Goal: Task Accomplishment & Management: Manage account settings

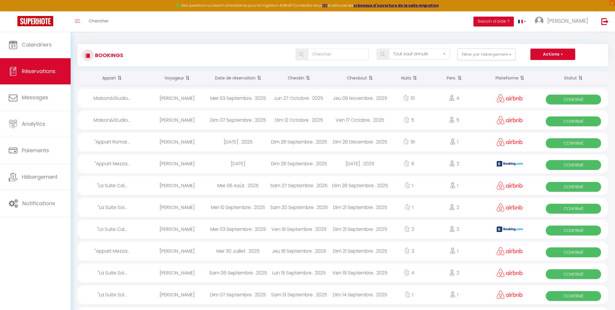
select select "not_cancelled"
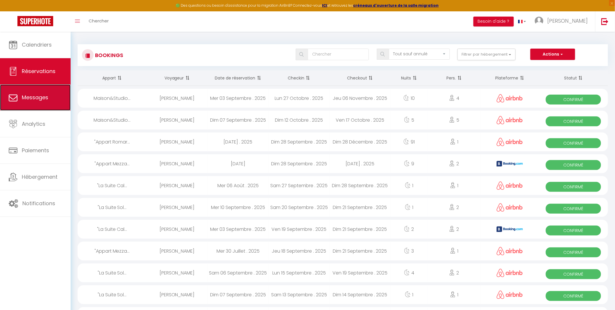
click at [42, 99] on span "Messages" at bounding box center [35, 97] width 26 height 7
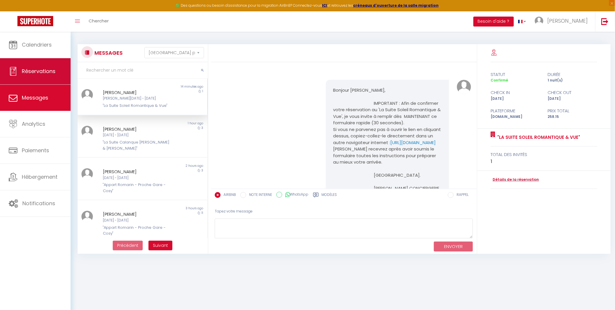
scroll to position [434, 0]
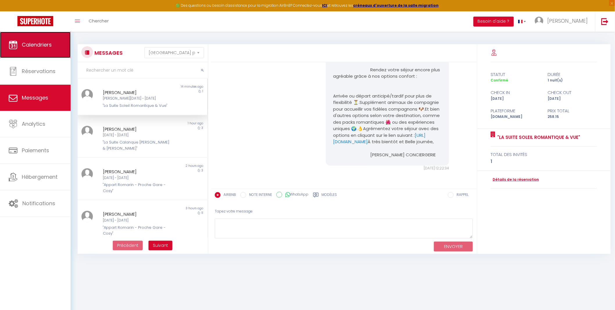
click at [31, 44] on span "Calendriers" at bounding box center [37, 44] width 30 height 7
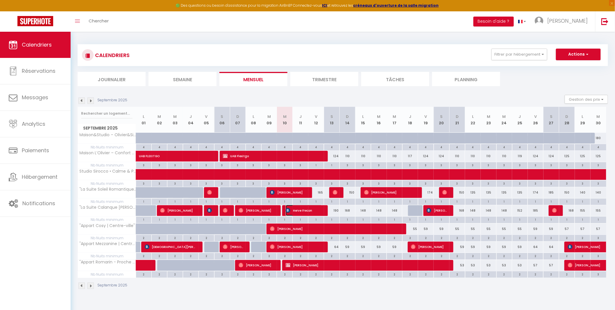
click at [297, 210] on span "Herve Frecon" at bounding box center [304, 210] width 37 height 11
select select "OK"
select select "1"
select select "0"
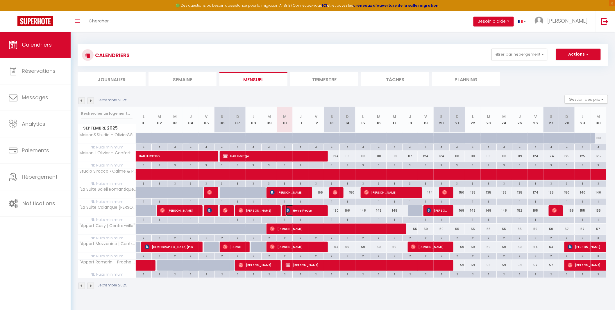
select select "1"
select select
select select "39229"
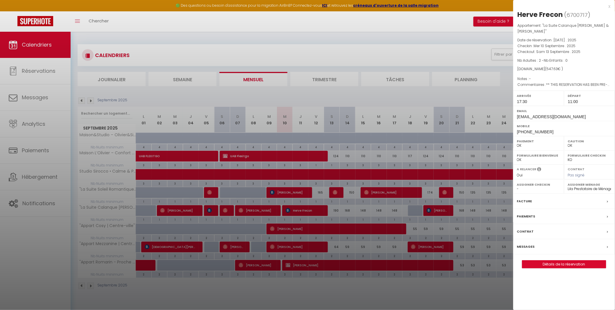
click at [350, 246] on div at bounding box center [307, 155] width 615 height 310
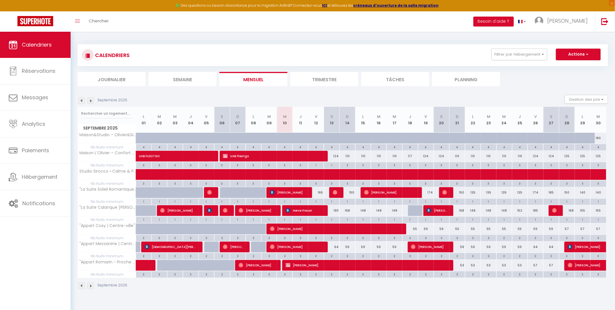
scroll to position [31, 0]
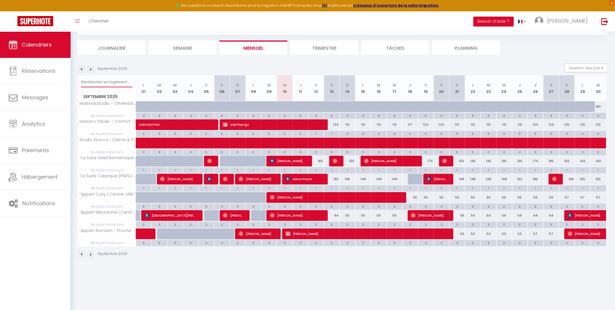
click at [106, 83] on input "text" at bounding box center [106, 82] width 51 height 10
click at [81, 68] on img at bounding box center [81, 69] width 6 height 6
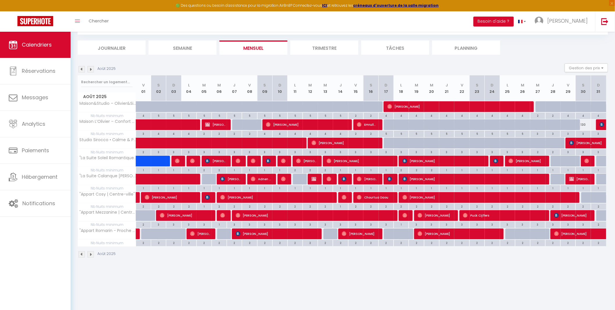
click at [91, 71] on img at bounding box center [91, 69] width 6 height 6
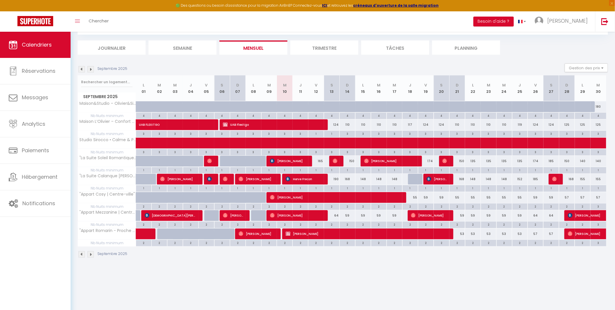
click at [80, 71] on img at bounding box center [81, 69] width 6 height 6
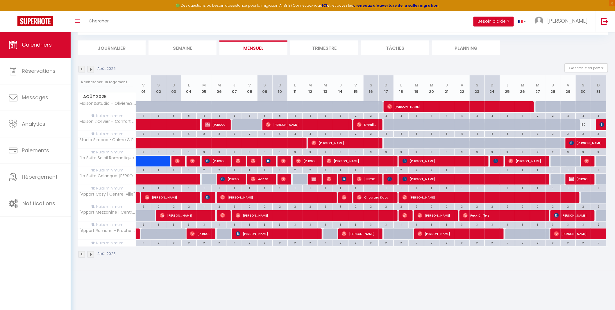
click at [90, 69] on img at bounding box center [91, 69] width 6 height 6
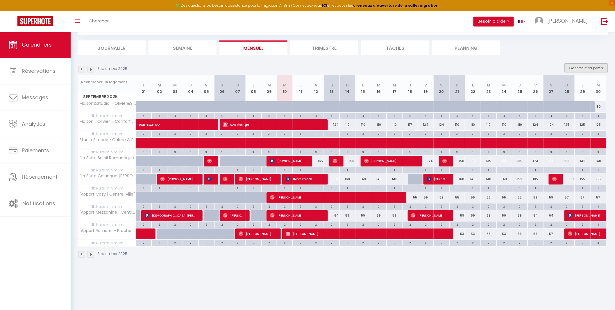
click at [589, 70] on button "Gestion des prix" at bounding box center [586, 67] width 43 height 9
click at [91, 69] on img at bounding box center [91, 69] width 6 height 6
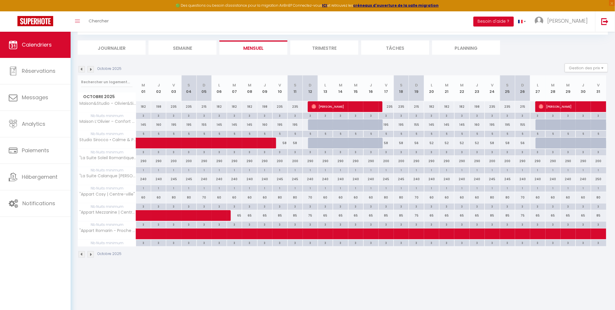
click at [142, 133] on div "5" at bounding box center [143, 134] width 15 height 6
type input "5"
type input "Mer 01 Octobre 2025"
type input "Jeu 02 Octobre 2025"
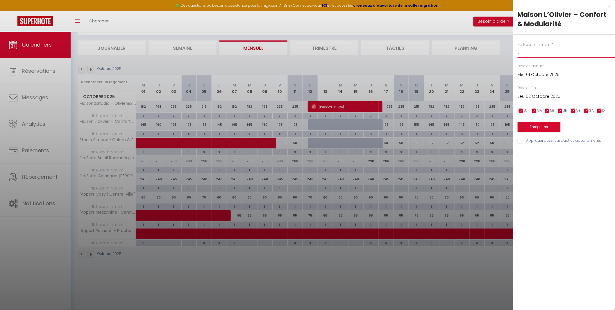
click at [535, 52] on input "5" at bounding box center [566, 52] width 97 height 10
type input "4"
click at [539, 95] on input "Jeu 02 Octobre 2025" at bounding box center [566, 97] width 97 height 8
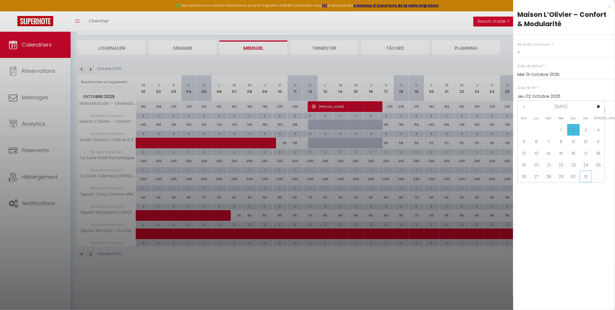
click at [586, 177] on span "31" at bounding box center [586, 176] width 13 height 12
type input "Ven 31 Octobre 2025"
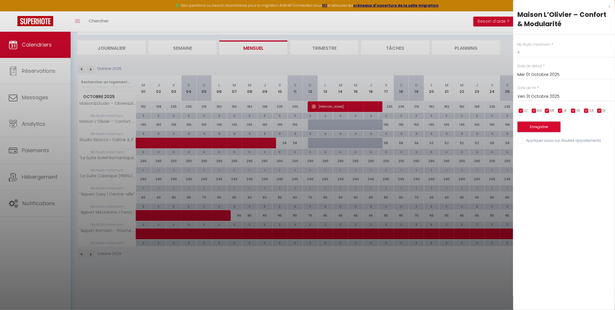
click at [546, 127] on button "Enregistrer" at bounding box center [539, 127] width 43 height 10
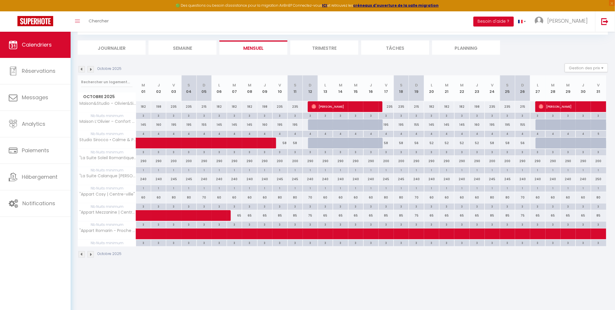
click at [79, 67] on img at bounding box center [81, 69] width 6 height 6
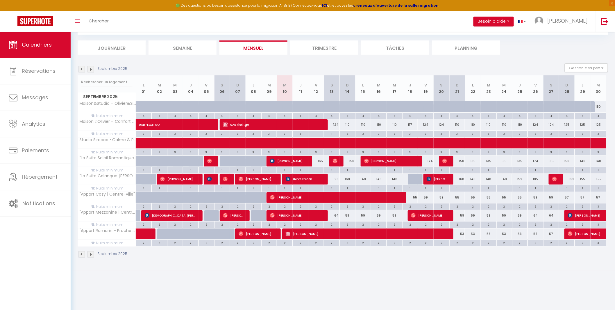
click at [89, 70] on img at bounding box center [91, 69] width 6 height 6
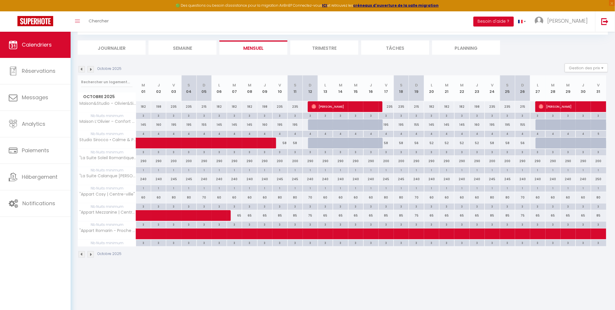
click at [283, 150] on div "3" at bounding box center [280, 152] width 15 height 6
type input "3"
type input "Ven 10 Octobre 2025"
type input "Sam 11 Octobre 2025"
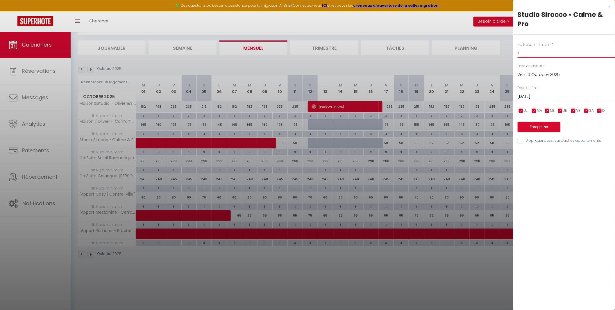
click at [533, 53] on input "3" at bounding box center [566, 52] width 97 height 10
type input "2"
click at [542, 94] on input "Sam 11 Octobre 2025" at bounding box center [566, 97] width 97 height 8
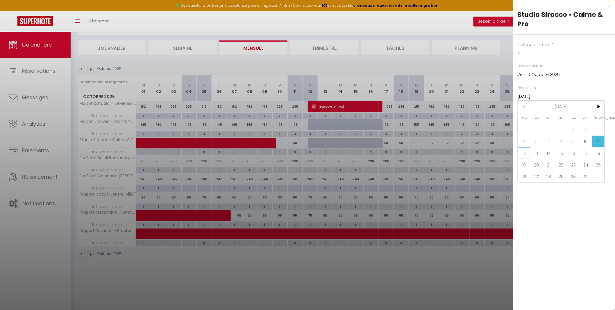
click at [528, 152] on span "12" at bounding box center [524, 153] width 13 height 12
type input "Dim 12 Octobre 2025"
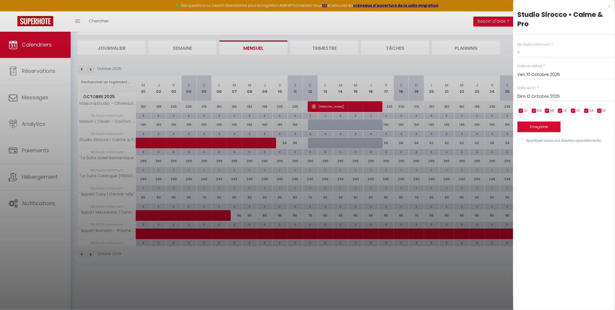
click at [533, 125] on button "Enregistrer" at bounding box center [539, 127] width 43 height 10
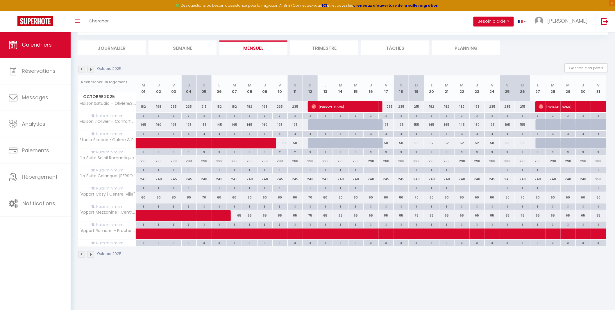
click at [144, 134] on div "4" at bounding box center [143, 134] width 15 height 6
type input "4"
type input "Mer 01 Octobre 2025"
type input "Jeu 02 Octobre 2025"
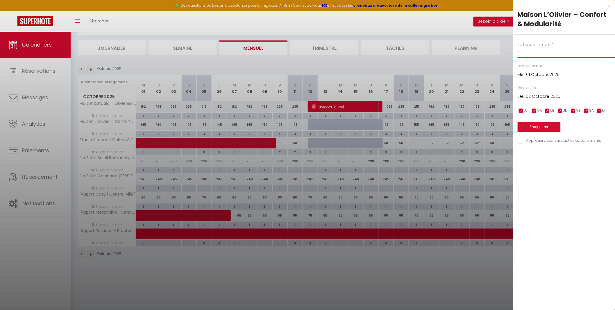
click at [532, 53] on input "4" at bounding box center [566, 52] width 97 height 10
type input "3"
click at [543, 97] on input "Jeu 02 Octobre 2025" at bounding box center [566, 97] width 97 height 8
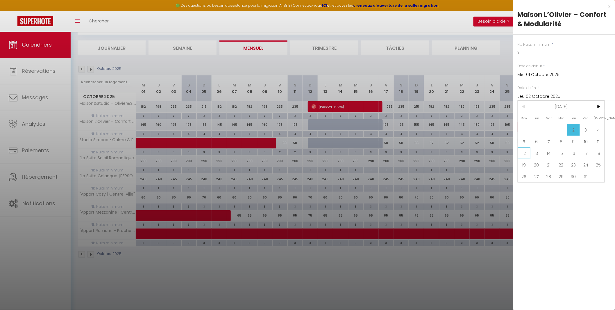
click at [525, 149] on span "12" at bounding box center [524, 153] width 13 height 12
type input "Dim 12 Octobre 2025"
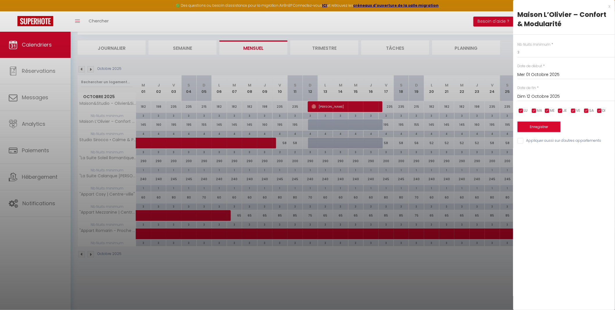
click at [533, 126] on button "Enregistrer" at bounding box center [539, 127] width 43 height 10
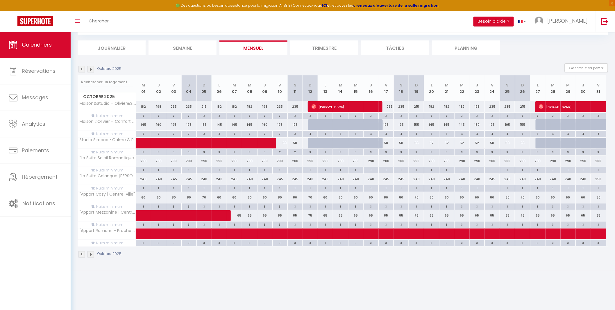
click at [81, 70] on img at bounding box center [81, 69] width 6 height 6
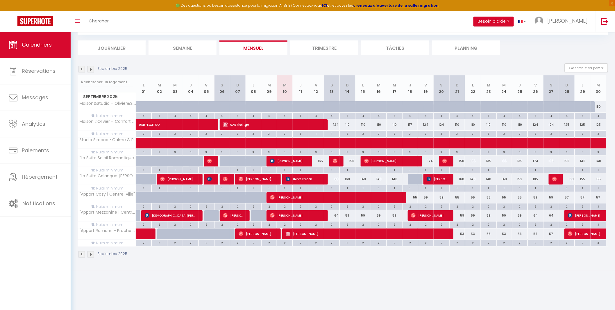
click at [90, 71] on img at bounding box center [91, 69] width 6 height 6
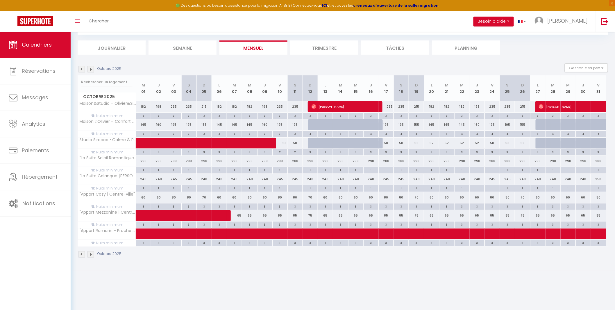
click at [90, 71] on img at bounding box center [91, 69] width 6 height 6
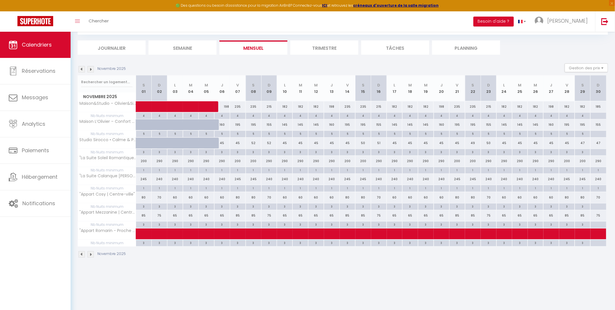
click at [90, 71] on img at bounding box center [91, 69] width 6 height 6
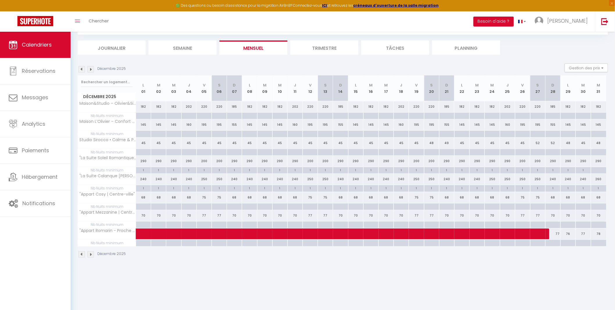
click at [90, 71] on img at bounding box center [91, 69] width 6 height 6
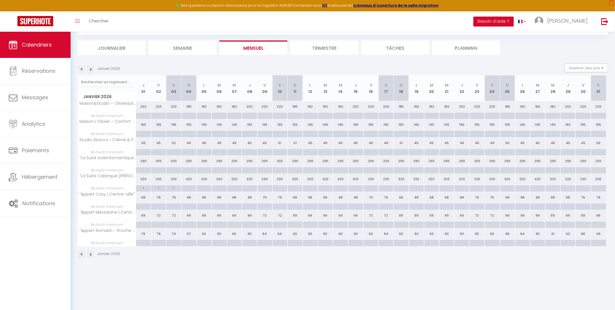
click at [90, 71] on img at bounding box center [91, 69] width 6 height 6
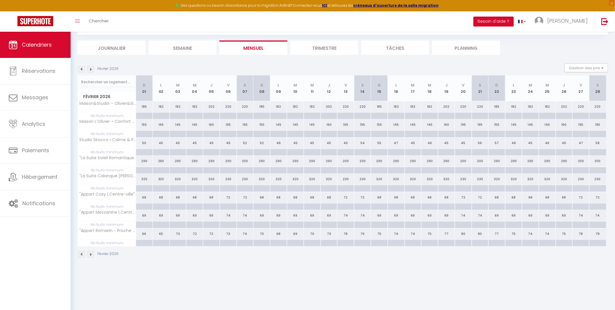
click at [90, 71] on img at bounding box center [91, 69] width 6 height 6
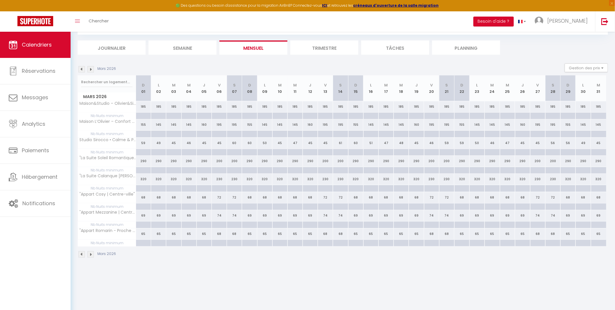
click at [90, 71] on img at bounding box center [91, 69] width 6 height 6
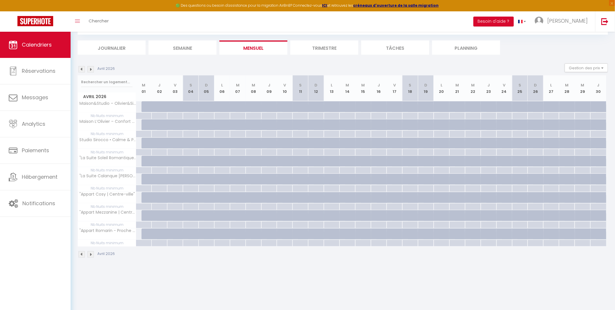
click at [142, 108] on div at bounding box center [150, 106] width 16 height 11
type input "182"
type input "Mer 01 Avril 2026"
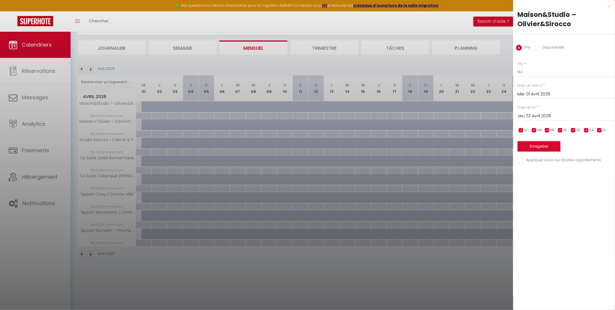
click at [537, 114] on input "Jeu 02 Avril 2026" at bounding box center [566, 116] width 97 height 8
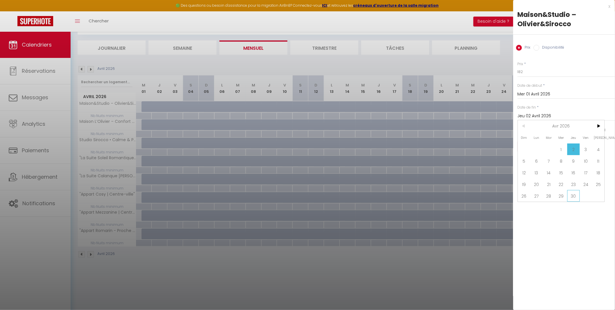
click at [572, 193] on span "30" at bounding box center [573, 196] width 13 height 12
type input "Jeu 30 Avril 2026"
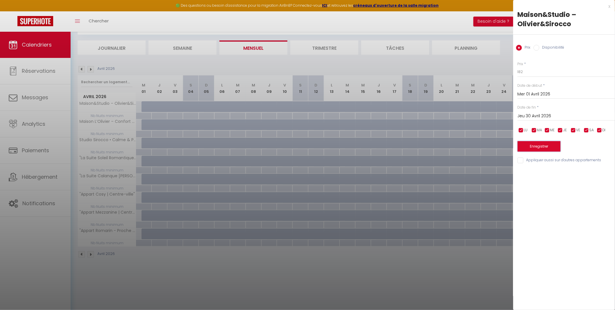
click at [548, 146] on button "Enregistrer" at bounding box center [539, 146] width 43 height 10
select select
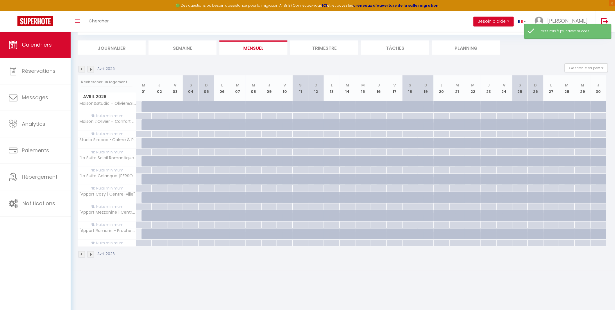
click at [143, 105] on div at bounding box center [150, 106] width 16 height 11
type input "182"
select select "1"
type input "Mer 01 Avril 2026"
type input "Jeu 02 Avril 2026"
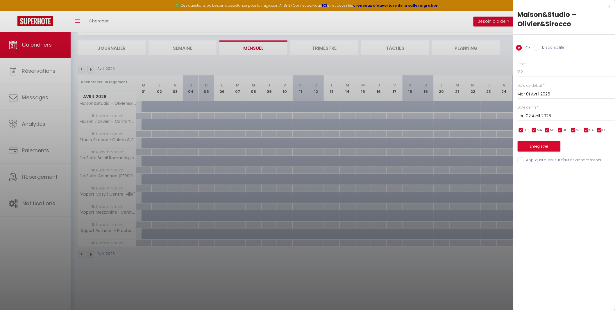
click at [537, 50] on input "Disponibilité" at bounding box center [537, 48] width 6 height 6
radio input "true"
radio input "false"
click at [532, 115] on input "Jeu 02 Avril 2026" at bounding box center [566, 117] width 97 height 8
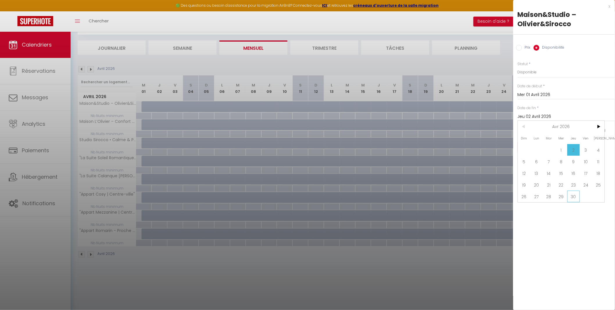
click at [572, 199] on span "30" at bounding box center [573, 196] width 13 height 12
type input "Jeu 30 Avril 2026"
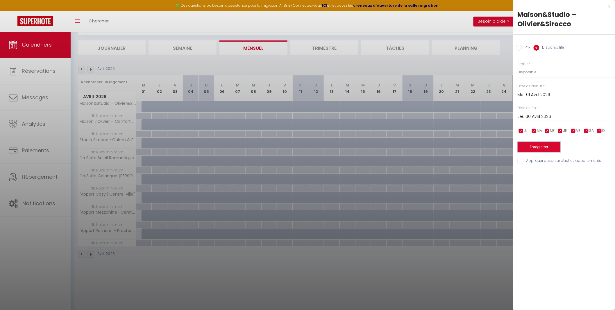
click at [548, 145] on button "Enregistrer" at bounding box center [539, 147] width 43 height 10
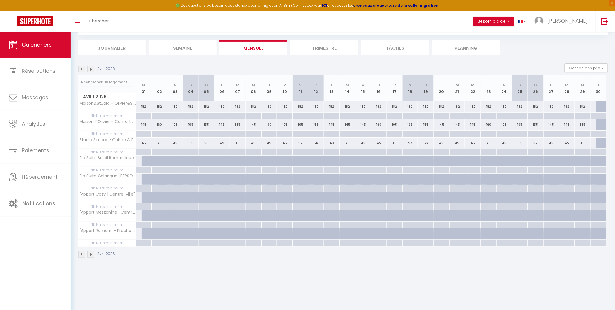
click at [142, 114] on div at bounding box center [144, 116] width 16 height 7
type input "Mer 01 Avril 2026"
type input "Jeu 02 Avril 2026"
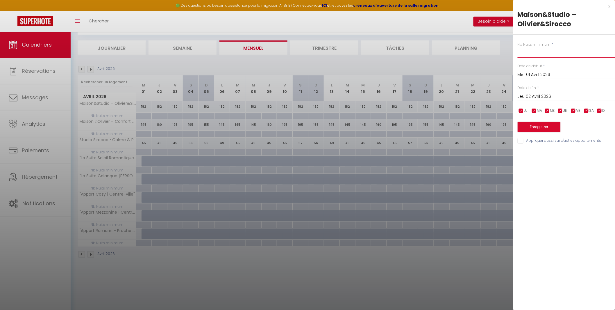
click at [538, 51] on input "text" at bounding box center [566, 52] width 97 height 10
type input "5"
click at [540, 96] on input "Jeu 02 Avril 2026" at bounding box center [566, 97] width 97 height 8
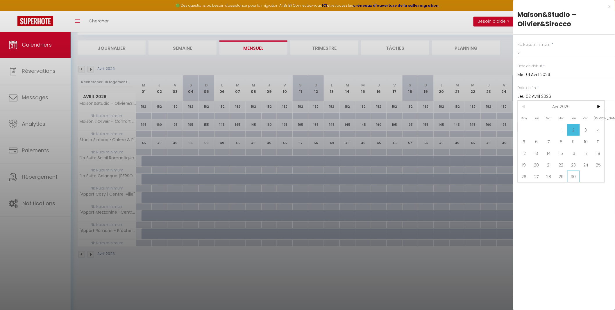
click at [577, 174] on span "30" at bounding box center [573, 176] width 13 height 12
type input "Jeu 30 Avril 2026"
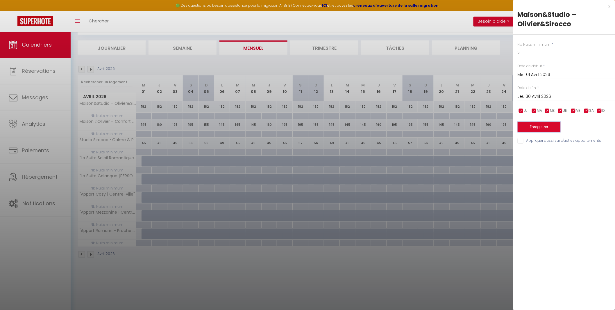
click at [547, 126] on button "Enregistrer" at bounding box center [539, 127] width 43 height 10
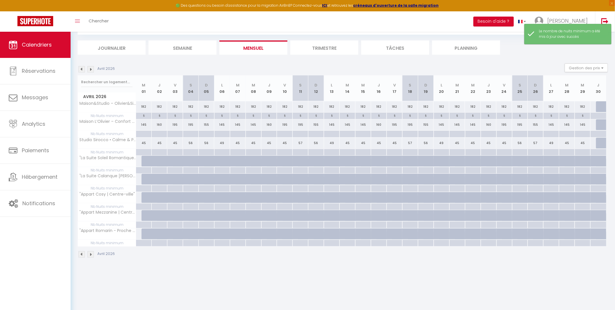
click at [142, 134] on div at bounding box center [144, 134] width 16 height 7
type input "Mer 01 Avril 2026"
type input "Jeu 02 Avril 2026"
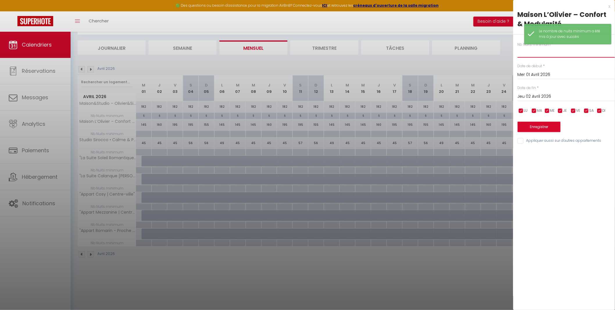
click at [530, 54] on input "text" at bounding box center [566, 52] width 97 height 10
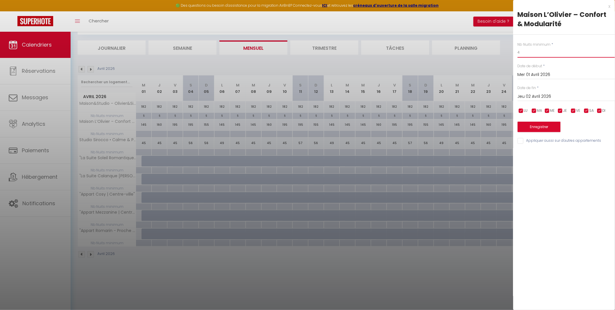
type input "4"
click at [542, 98] on input "Jeu 02 Avril 2026" at bounding box center [566, 97] width 97 height 8
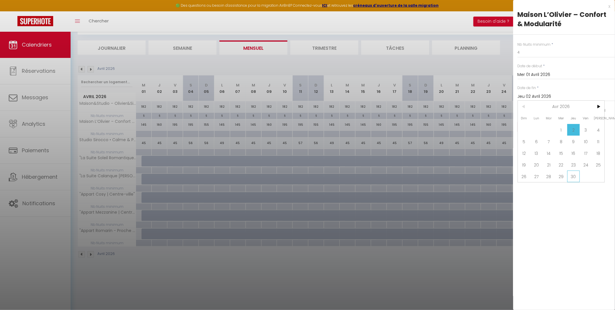
click at [578, 176] on span "30" at bounding box center [573, 176] width 13 height 12
type input "Jeu 30 Avril 2026"
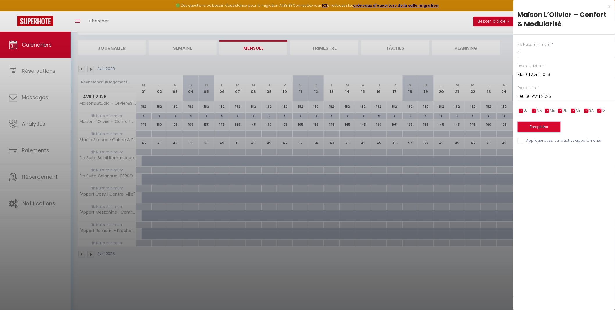
click at [550, 126] on button "Enregistrer" at bounding box center [539, 127] width 43 height 10
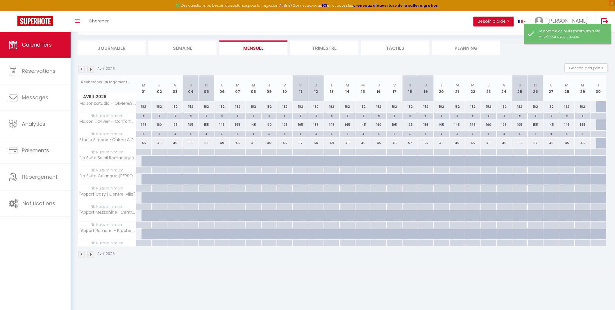
click at [142, 149] on div at bounding box center [143, 149] width 15 height 1
type input "Mer 01 Avril 2026"
type input "Jeu 02 Avril 2026"
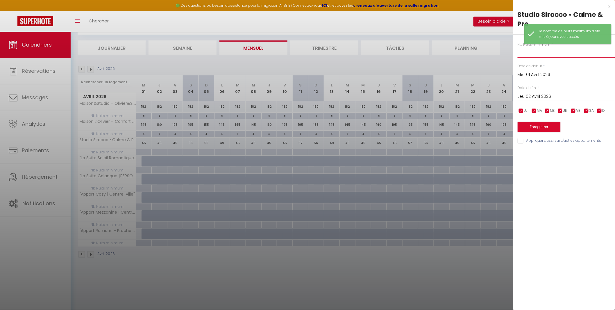
click at [532, 53] on input "text" at bounding box center [566, 52] width 97 height 10
type input "5"
click at [543, 97] on input "Jeu 02 Avril 2026" at bounding box center [566, 97] width 97 height 8
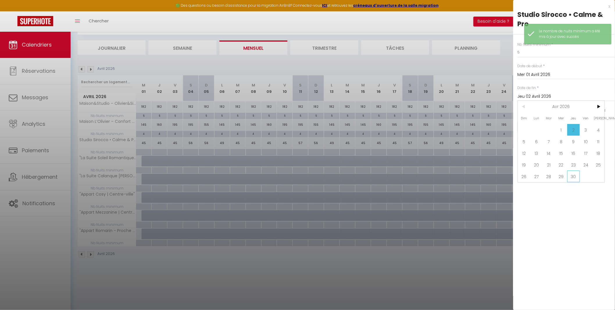
click at [572, 176] on span "30" at bounding box center [573, 176] width 13 height 12
type input "Jeu 30 Avril 2026"
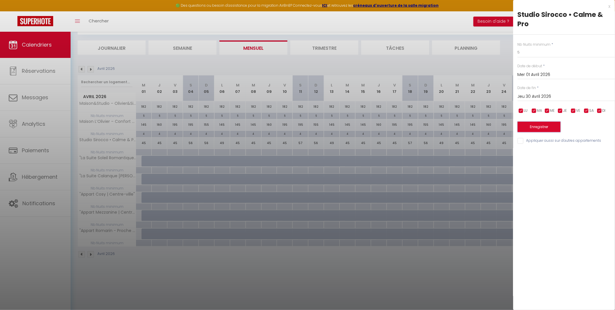
click at [547, 126] on button "Enregistrer" at bounding box center [539, 127] width 43 height 10
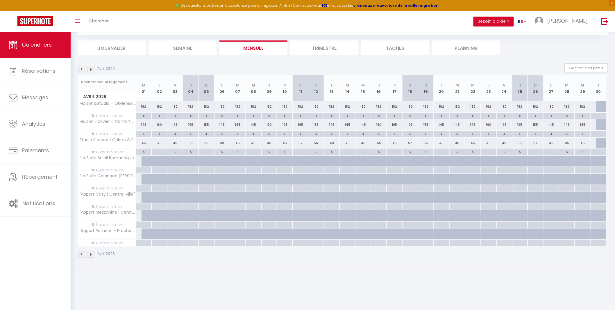
click at [145, 142] on div "45" at bounding box center [144, 143] width 16 height 11
type input "45"
select select "1"
type input "Mer 01 Avril 2026"
type input "Jeu 02 Avril 2026"
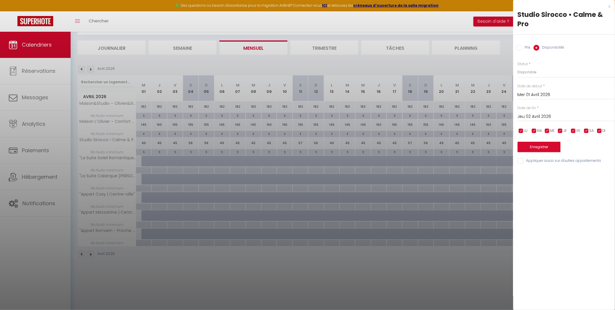
click at [522, 48] on input "Prix" at bounding box center [519, 48] width 6 height 6
radio input "true"
radio input "false"
click at [529, 69] on input "45" at bounding box center [566, 72] width 97 height 10
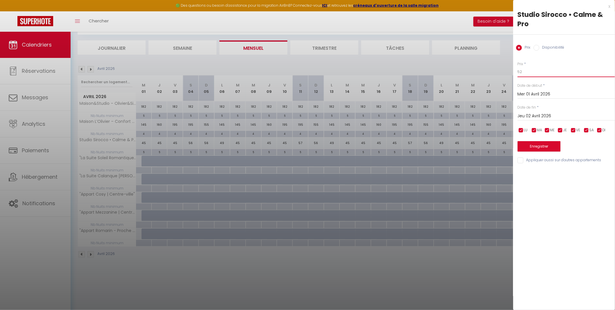
type input "52"
click at [536, 116] on input "Jeu 02 Avril 2026" at bounding box center [566, 116] width 97 height 8
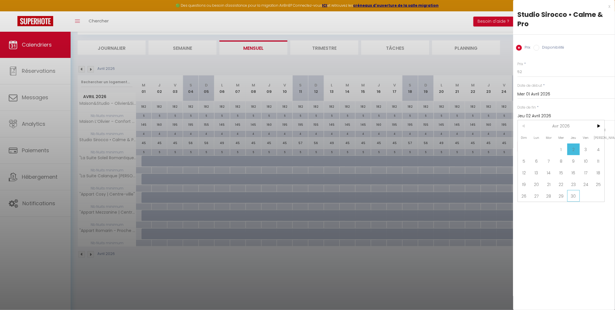
click at [576, 190] on span "30" at bounding box center [573, 196] width 13 height 12
type input "Jeu 30 Avril 2026"
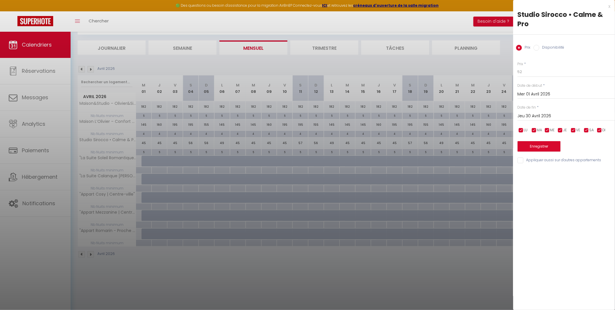
click at [576, 130] on input "checkbox" at bounding box center [574, 130] width 6 height 6
checkbox input "false"
click at [586, 129] on input "checkbox" at bounding box center [587, 130] width 6 height 6
checkbox input "false"
click at [601, 130] on input "checkbox" at bounding box center [600, 130] width 6 height 6
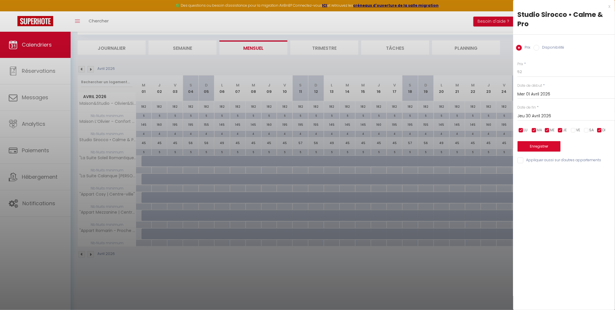
checkbox input "false"
click at [577, 130] on input "checkbox" at bounding box center [574, 130] width 6 height 6
checkbox input "true"
click at [550, 146] on button "Enregistrer" at bounding box center [539, 146] width 43 height 10
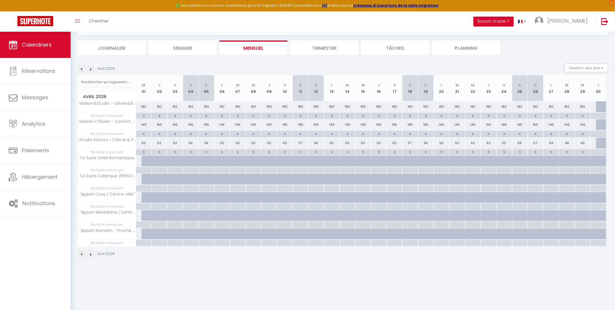
click at [175, 142] on div "52" at bounding box center [175, 143] width 16 height 11
type input "52"
type input "Ven 03 Avril 2026"
type input "Sam 04 Avril 2026"
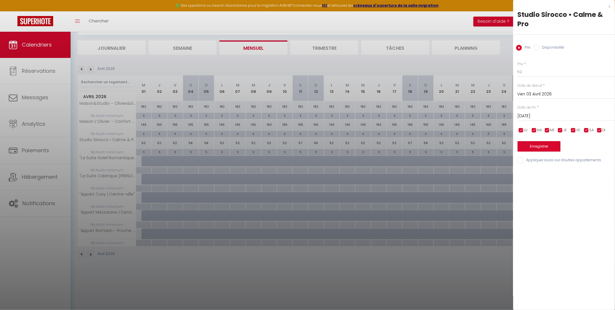
click at [522, 130] on input "checkbox" at bounding box center [521, 130] width 6 height 6
checkbox input "false"
click at [538, 129] on span "MA" at bounding box center [539, 130] width 5 height 6
checkbox input "false"
click at [548, 129] on input "checkbox" at bounding box center [548, 130] width 6 height 6
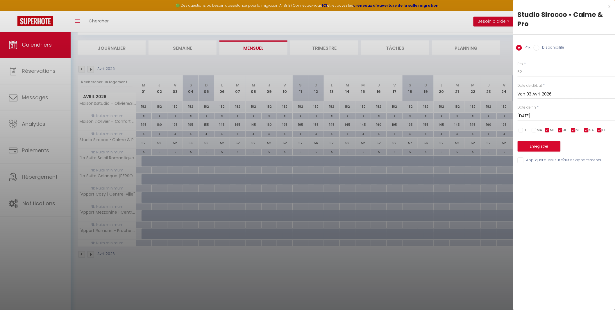
checkbox input "false"
click at [561, 131] on input "checkbox" at bounding box center [561, 130] width 6 height 6
checkbox input "false"
click at [532, 71] on input "52" at bounding box center [566, 72] width 97 height 10
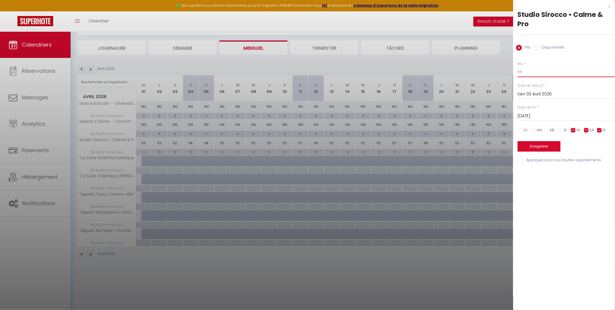
type input "56"
click at [524, 112] on input "Sam 04 Avril 2026" at bounding box center [566, 116] width 97 height 8
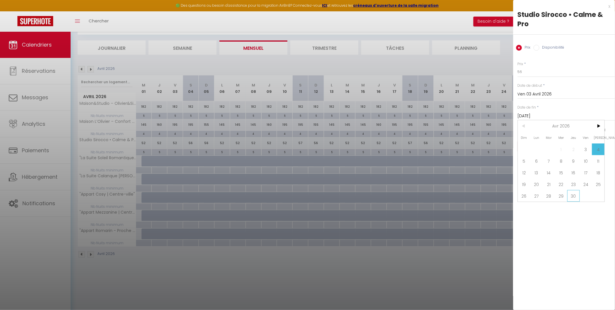
click at [577, 196] on span "30" at bounding box center [573, 196] width 13 height 12
type input "Jeu 30 Avril 2026"
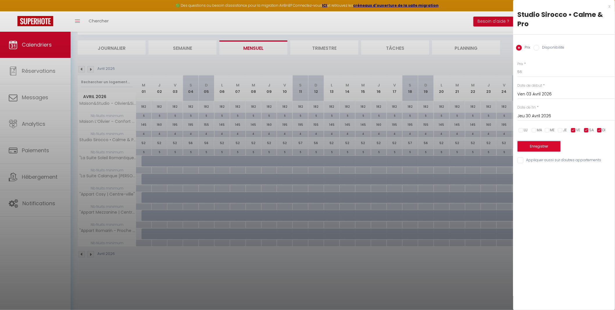
click at [545, 146] on button "Enregistrer" at bounding box center [539, 146] width 43 height 10
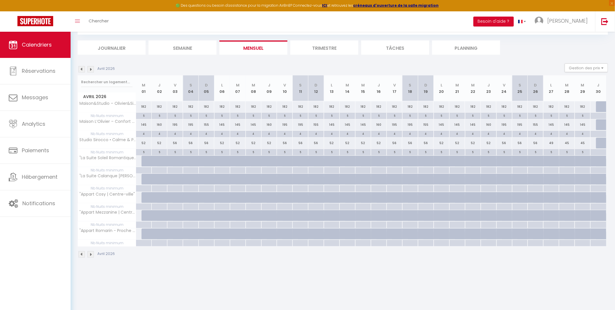
click at [552, 143] on div "49" at bounding box center [552, 143] width 16 height 11
type input "49"
type input "Lun 27 Avril 2026"
type input "Mar 28 Avril 2026"
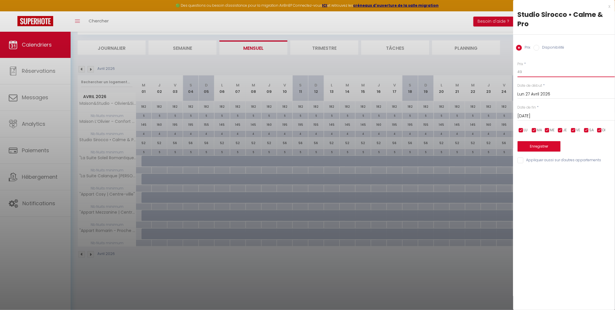
click at [545, 72] on input "49" at bounding box center [566, 72] width 97 height 10
type input "52"
click at [547, 115] on input "Mar 28 Avril 2026" at bounding box center [566, 116] width 97 height 8
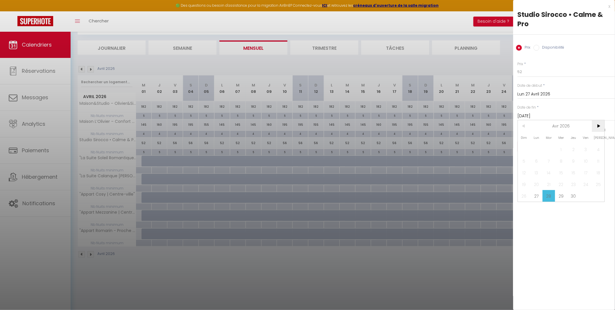
click at [600, 123] on span ">" at bounding box center [598, 126] width 13 height 12
click at [585, 147] on span "1" at bounding box center [586, 149] width 13 height 12
type input "Ven 01 Mai 2026"
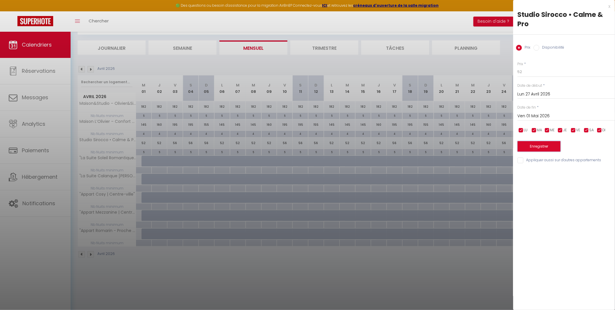
click at [549, 147] on button "Enregistrer" at bounding box center [539, 146] width 43 height 10
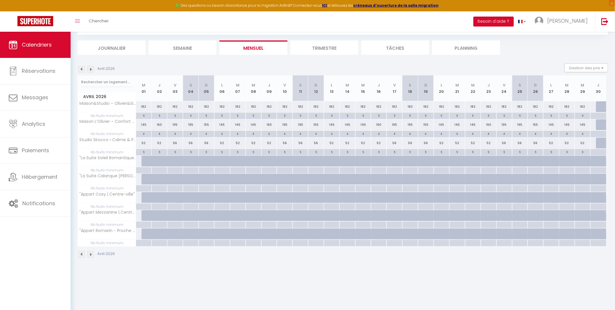
click at [143, 159] on div at bounding box center [150, 161] width 16 height 11
type input "290"
type input "Mer 01 Avril 2026"
type input "Jeu 02 Avril 2026"
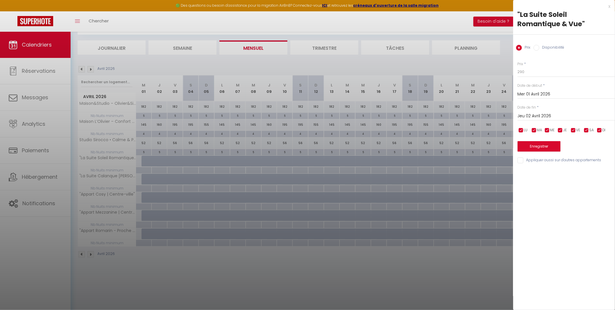
click at [141, 197] on div at bounding box center [307, 155] width 615 height 310
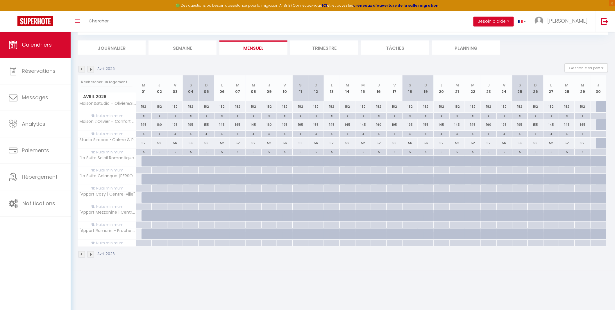
click at [144, 161] on div at bounding box center [150, 161] width 16 height 11
type input "290"
select select "1"
type input "Mer 01 Avril 2026"
type input "Jeu 02 Avril 2026"
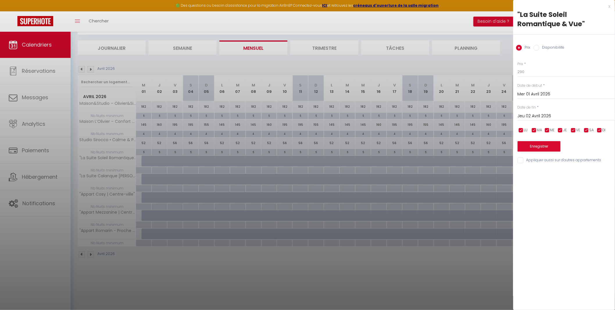
click at [541, 46] on label "Disponibilité" at bounding box center [552, 48] width 25 height 6
click at [540, 46] on input "Disponibilité" at bounding box center [537, 48] width 6 height 6
radio input "true"
radio input "false"
click at [539, 116] on input "Jeu 02 Avril 2026" at bounding box center [566, 117] width 97 height 8
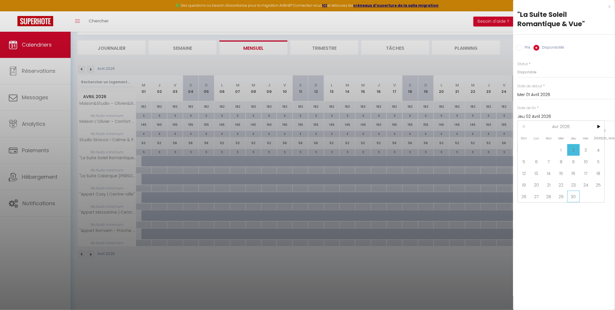
click at [574, 195] on span "30" at bounding box center [573, 196] width 13 height 12
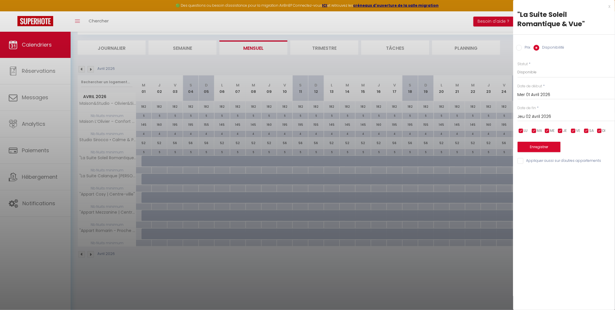
type input "Jeu 30 Avril 2026"
click at [544, 149] on button "Enregistrer" at bounding box center [539, 147] width 43 height 10
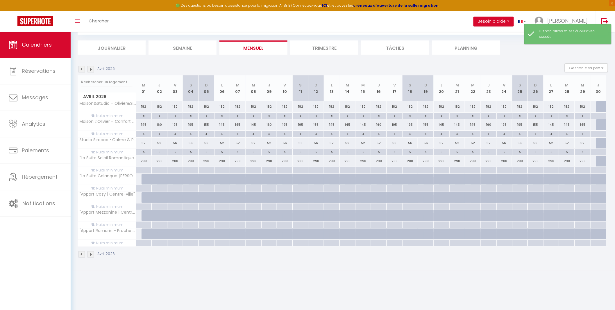
click at [143, 176] on div at bounding box center [150, 179] width 16 height 11
select select "1"
type input "Mer 01 Avril 2026"
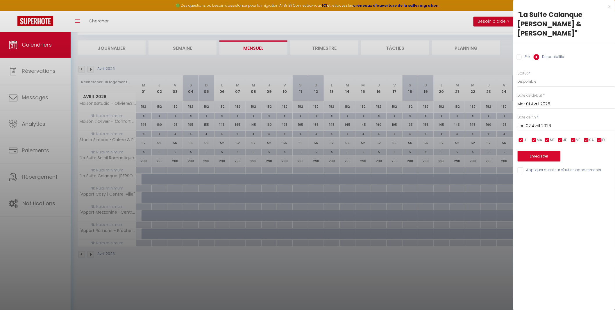
click at [540, 122] on input "Jeu 02 Avril 2026" at bounding box center [566, 126] width 97 height 8
click at [574, 200] on span "30" at bounding box center [573, 206] width 13 height 12
type input "Jeu 30 Avril 2026"
click at [535, 151] on button "Enregistrer" at bounding box center [539, 156] width 43 height 10
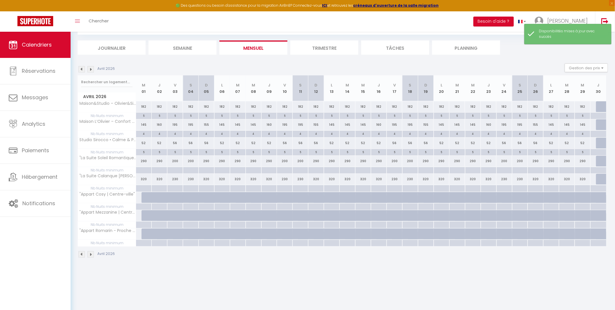
click at [144, 169] on div at bounding box center [144, 170] width 16 height 7
type input "Mer 01 Avril 2026"
type input "Jeu 02 Avril 2026"
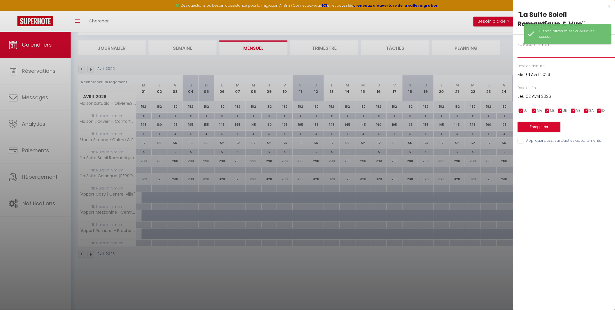
click at [536, 55] on input "text" at bounding box center [566, 52] width 97 height 10
type input "2"
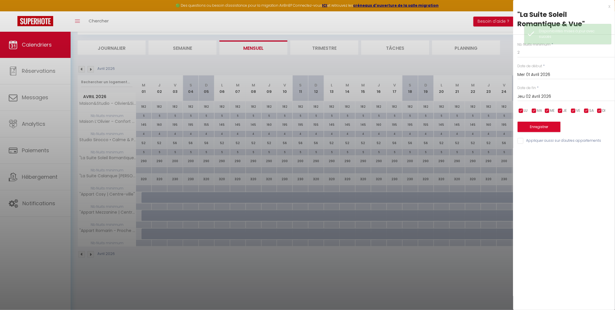
click at [533, 95] on input "Jeu 02 Avril 2026" at bounding box center [566, 97] width 97 height 8
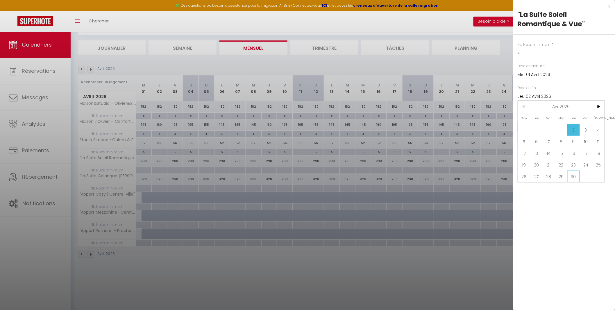
click at [576, 176] on span "30" at bounding box center [573, 176] width 13 height 12
type input "Jeu 30 Avril 2026"
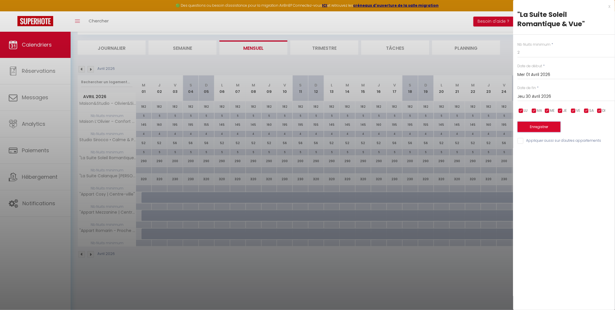
click at [545, 124] on button "Enregistrer" at bounding box center [539, 127] width 43 height 10
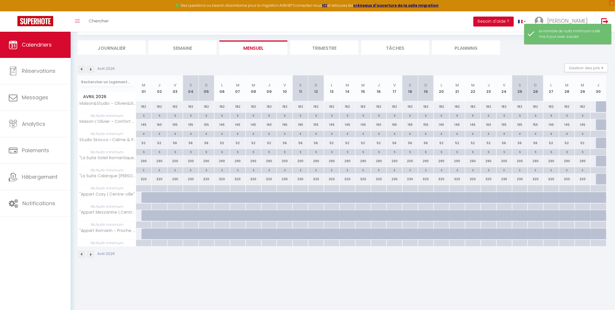
click at [143, 187] on div at bounding box center [144, 188] width 16 height 7
type input "Mer 01 Avril 2026"
type input "Jeu 02 Avril 2026"
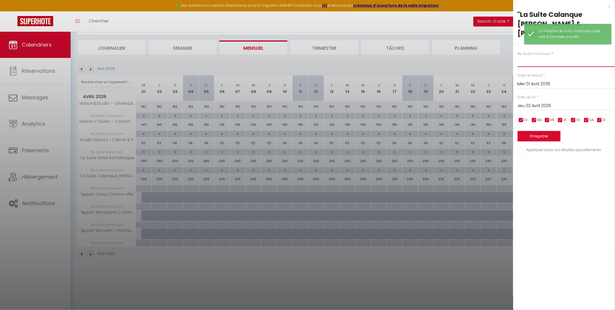
click at [531, 56] on input "text" at bounding box center [566, 61] width 97 height 10
type input "2"
click at [533, 102] on input "Jeu 02 Avril 2026" at bounding box center [566, 106] width 97 height 8
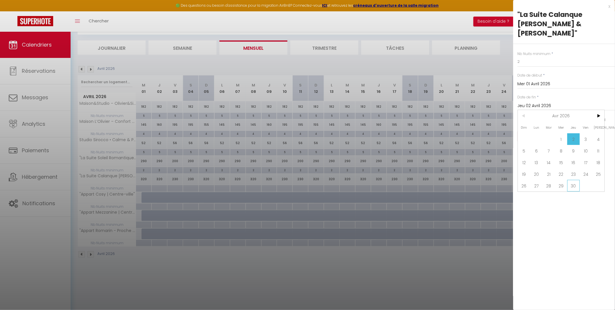
click at [574, 180] on span "30" at bounding box center [573, 186] width 13 height 12
type input "Jeu 30 Avril 2026"
click at [534, 131] on button "Enregistrer" at bounding box center [539, 136] width 43 height 10
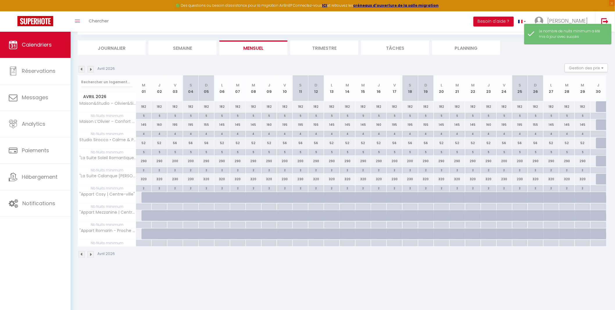
click at [599, 104] on div at bounding box center [604, 106] width 16 height 11
select select "1"
type input "Jeu 30 Avril 2026"
type input "Ven 01 Mai 2026"
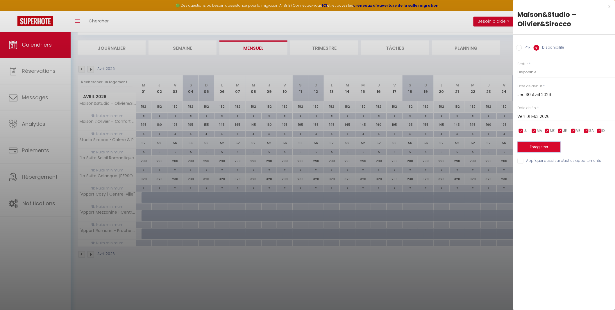
click at [537, 146] on button "Enregistrer" at bounding box center [539, 147] width 43 height 10
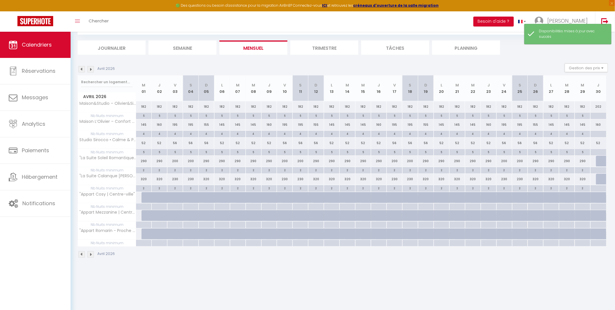
click at [598, 161] on div at bounding box center [604, 161] width 16 height 11
select select "1"
type input "Jeu 30 Avril 2026"
type input "Ven 01 Mai 2026"
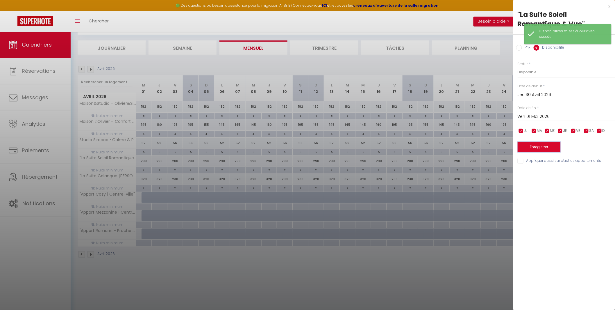
click at [541, 144] on button "Enregistrer" at bounding box center [539, 147] width 43 height 10
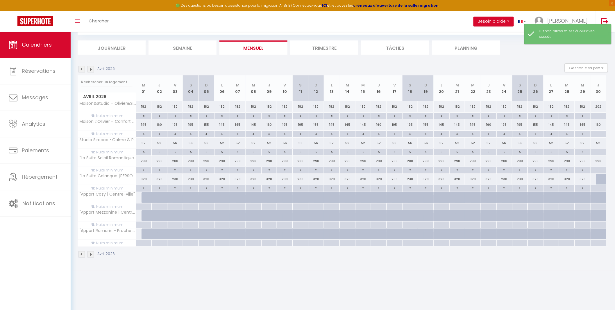
click at [597, 179] on div at bounding box center [604, 179] width 16 height 11
select select "1"
type input "Jeu 30 Avril 2026"
type input "Ven 01 Mai 2026"
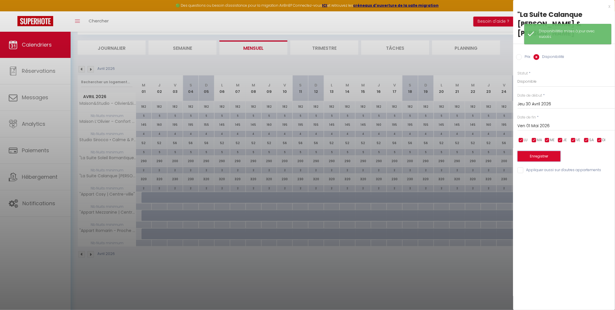
click at [540, 151] on button "Enregistrer" at bounding box center [539, 156] width 43 height 10
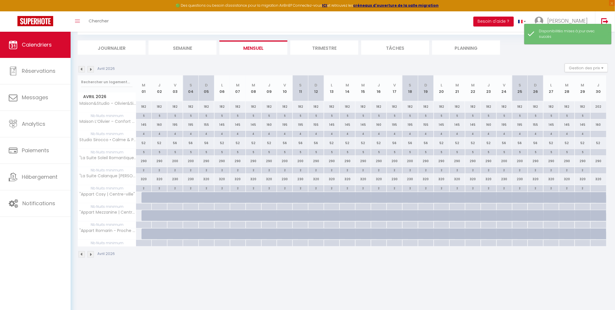
click at [599, 115] on div at bounding box center [598, 116] width 16 height 7
type input "Jeu 30 Avril 2026"
type input "Ven 01 Mai 2026"
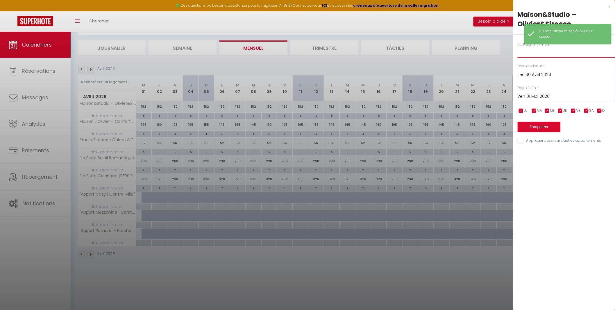
click at [534, 51] on input "text" at bounding box center [566, 52] width 97 height 10
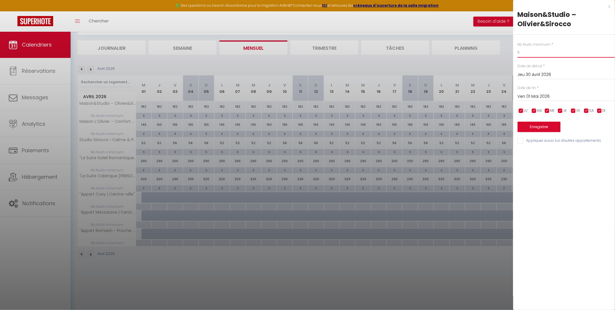
type input "5"
click at [541, 125] on button "Enregistrer" at bounding box center [539, 127] width 43 height 10
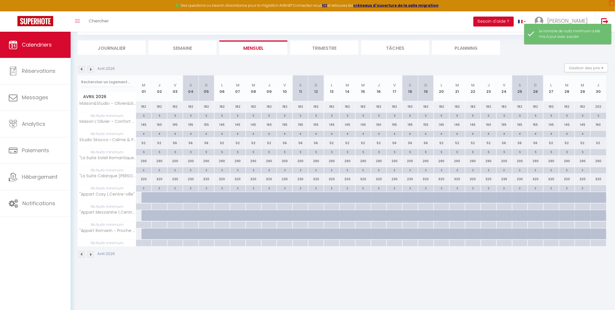
click at [597, 133] on div at bounding box center [598, 134] width 16 height 7
type input "Jeu 30 Avril 2026"
type input "Ven 01 Mai 2026"
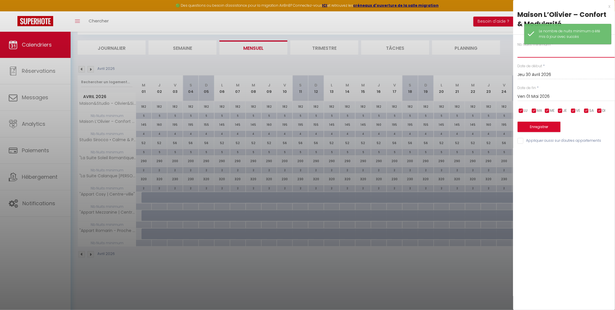
click at [528, 53] on input "text" at bounding box center [566, 52] width 97 height 10
type input "5"
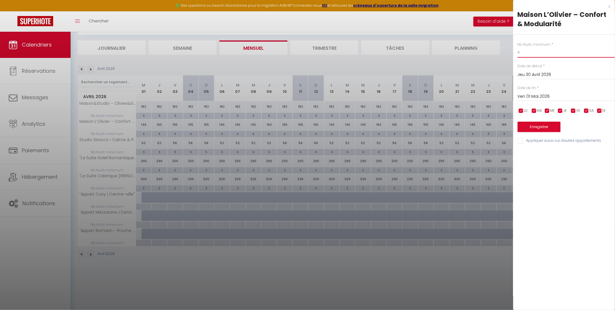
type input "4"
click at [538, 130] on button "Enregistrer" at bounding box center [539, 127] width 43 height 10
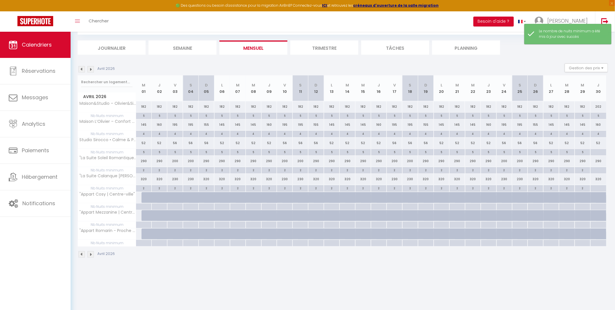
click at [600, 151] on div at bounding box center [598, 152] width 16 height 7
type input "Jeu 30 Avril 2026"
type input "Ven 01 Mai 2026"
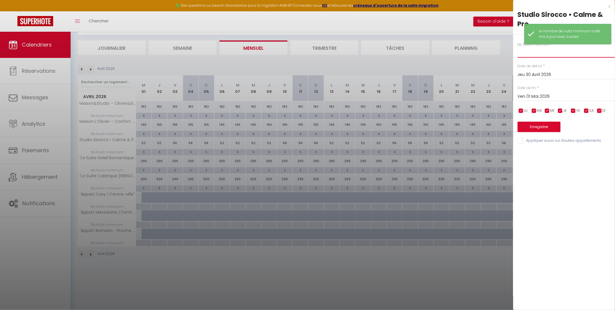
click at [534, 55] on input "text" at bounding box center [566, 52] width 97 height 10
type input "5"
click at [541, 127] on button "Enregistrer" at bounding box center [539, 127] width 43 height 10
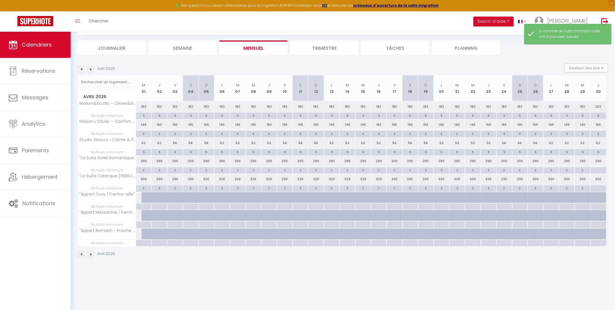
click at [597, 170] on div at bounding box center [598, 170] width 16 height 7
type input "Jeu 30 Avril 2026"
type input "Ven 01 Mai 2026"
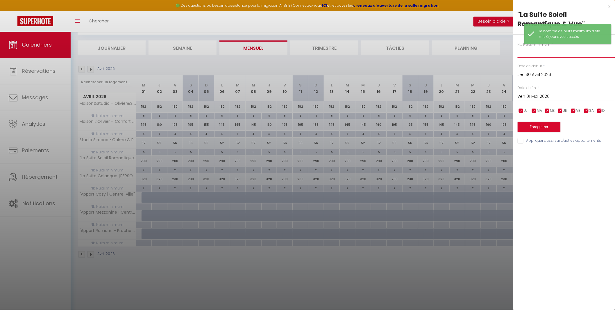
click at [544, 53] on input "text" at bounding box center [566, 52] width 97 height 10
type input "2"
click at [533, 126] on button "Enregistrer" at bounding box center [539, 127] width 43 height 10
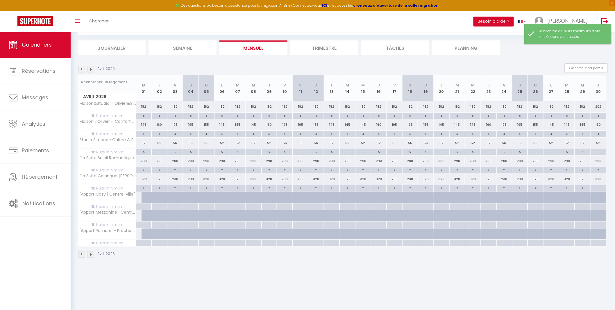
click at [596, 185] on div at bounding box center [598, 185] width 15 height 1
type input "Jeu 30 Avril 2026"
type input "Ven 01 Mai 2026"
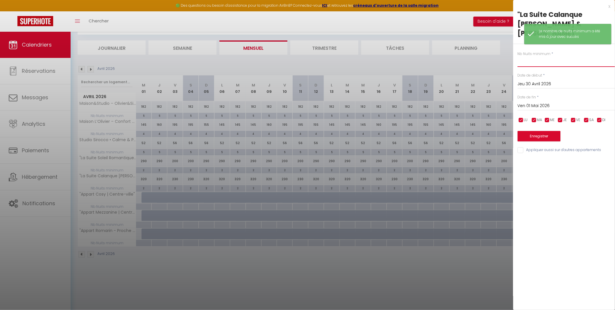
click at [531, 56] on input "text" at bounding box center [566, 61] width 97 height 10
type input "2"
click at [536, 131] on button "Enregistrer" at bounding box center [539, 136] width 43 height 10
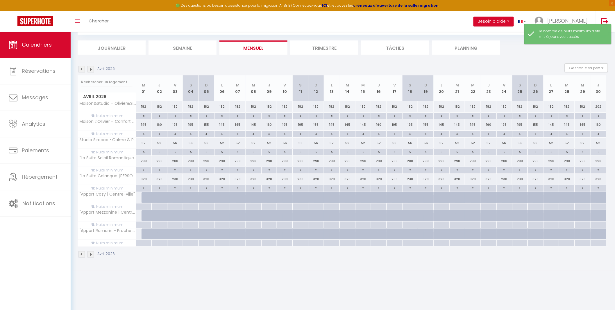
click at [142, 198] on div at bounding box center [150, 197] width 16 height 11
select select "1"
type input "Mer 01 Avril 2026"
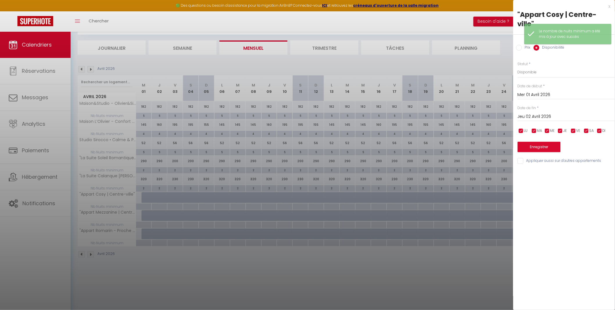
click at [536, 115] on input "Jeu 02 Avril 2026" at bounding box center [566, 117] width 97 height 8
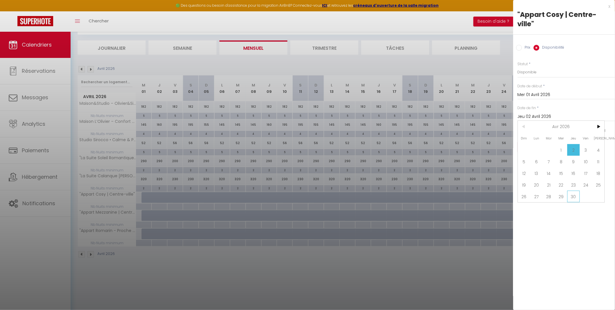
click at [571, 193] on span "30" at bounding box center [573, 196] width 13 height 12
type input "Jeu 30 Avril 2026"
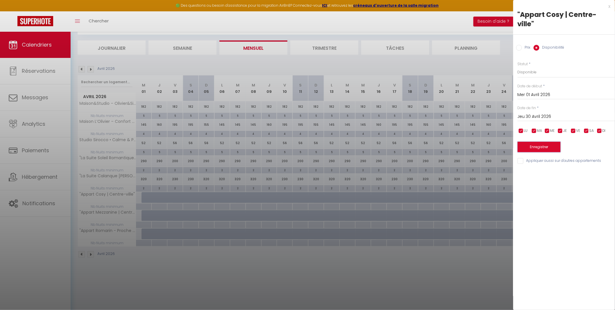
click at [543, 148] on button "Enregistrer" at bounding box center [539, 147] width 43 height 10
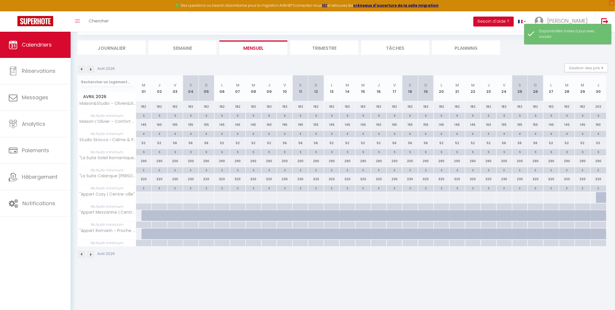
click at [80, 68] on img at bounding box center [81, 69] width 6 height 6
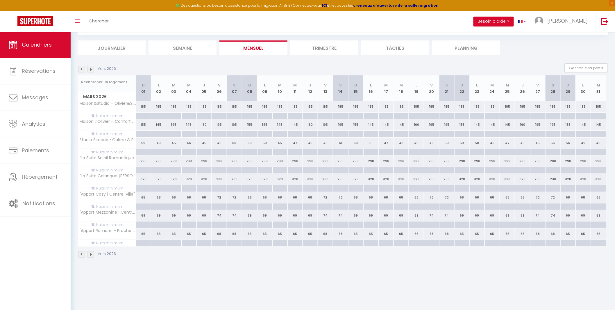
click at [91, 68] on img at bounding box center [91, 69] width 6 height 6
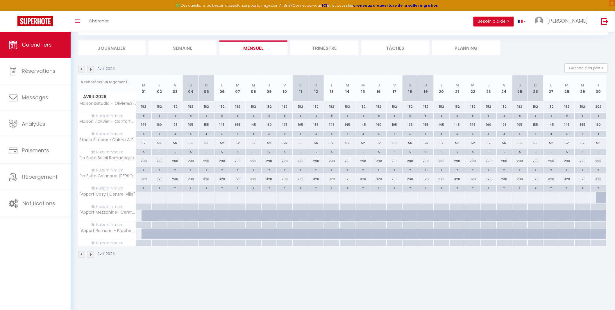
click at [142, 197] on div at bounding box center [144, 197] width 16 height 11
select select "1"
type input "Mer 01 Avril 2026"
type input "Jeu 02 Avril 2026"
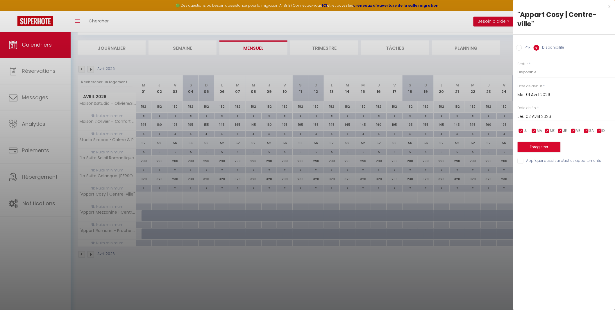
click at [522, 48] on input "Prix" at bounding box center [519, 48] width 6 height 6
radio input "true"
radio input "false"
click at [525, 71] on input "Prix" at bounding box center [566, 72] width 97 height 10
type input "68"
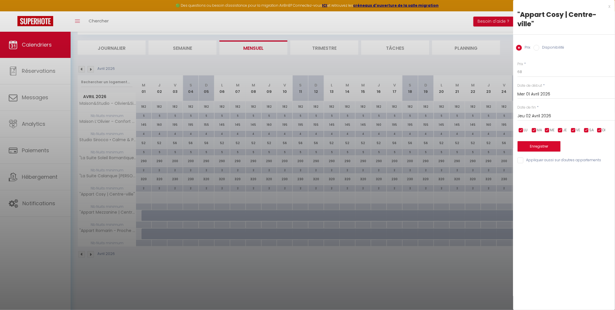
click at [556, 112] on input "Jeu 02 Avril 2026" at bounding box center [566, 116] width 97 height 8
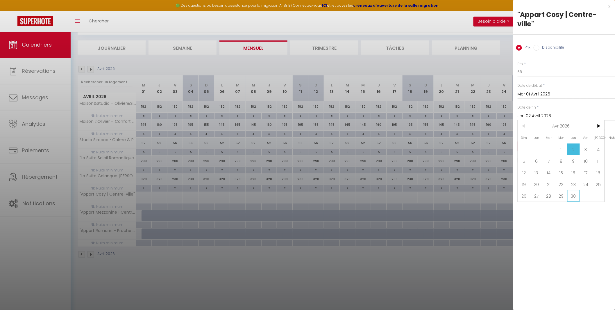
click at [574, 194] on span "30" at bounding box center [573, 196] width 13 height 12
type input "Jeu 30 Avril 2026"
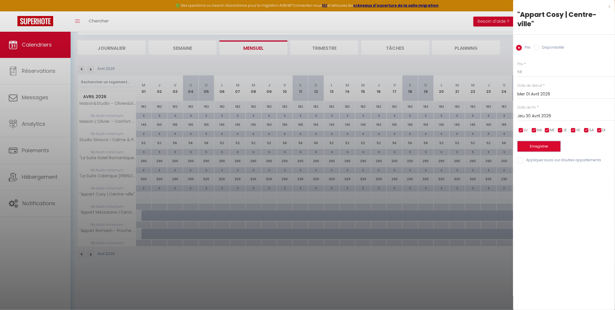
click at [556, 147] on button "Enregistrer" at bounding box center [539, 146] width 43 height 10
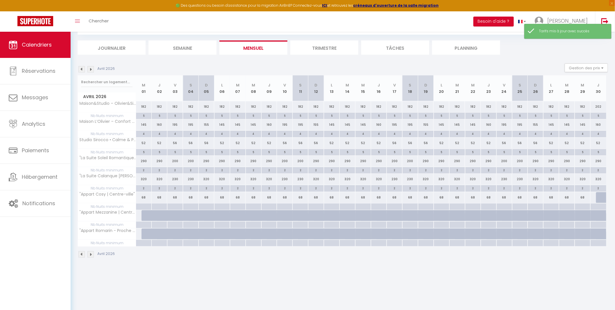
click at [146, 196] on div "68" at bounding box center [144, 197] width 16 height 11
type input "68"
type input "Mer 01 Avril 2026"
type input "Jeu 02 Avril 2026"
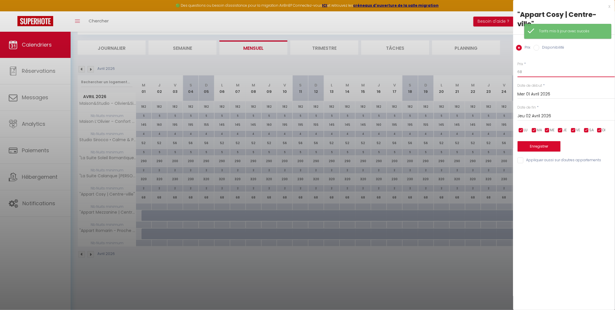
click at [529, 74] on input "68" at bounding box center [566, 72] width 97 height 10
type input "72"
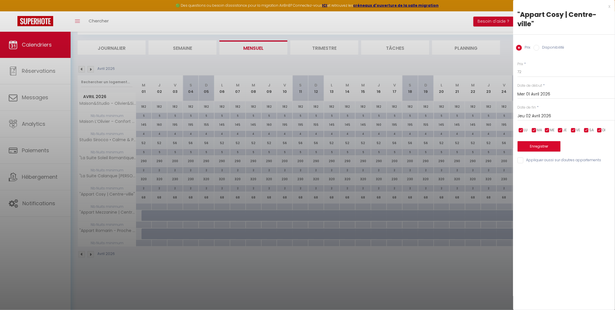
click at [522, 132] on input "checkbox" at bounding box center [521, 130] width 6 height 6
checkbox input "false"
click at [535, 129] on input "checkbox" at bounding box center [534, 130] width 6 height 6
checkbox input "false"
click at [550, 130] on input "checkbox" at bounding box center [548, 130] width 6 height 6
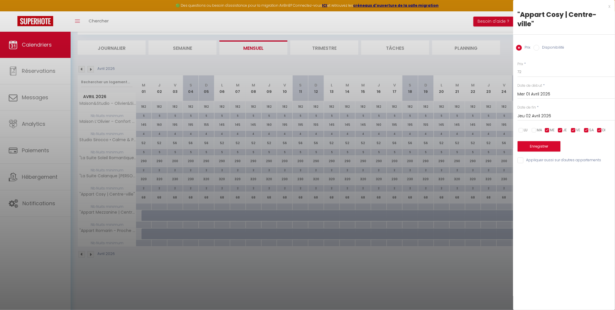
checkbox input "false"
click at [563, 130] on input "checkbox" at bounding box center [561, 130] width 6 height 6
checkbox input "false"
click at [600, 129] on input "checkbox" at bounding box center [600, 130] width 6 height 6
checkbox input "false"
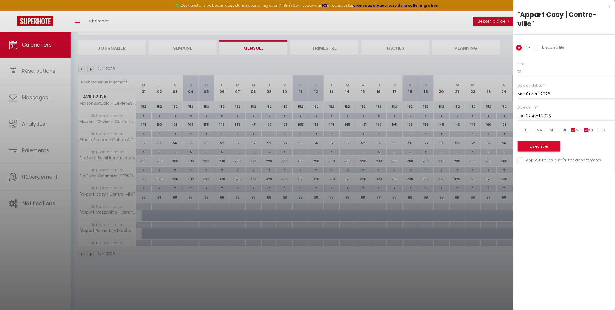
click at [547, 116] on input "Jeu 02 Avril 2026" at bounding box center [566, 116] width 97 height 8
click at [574, 194] on span "30" at bounding box center [573, 196] width 13 height 12
type input "Jeu 30 Avril 2026"
click at [544, 146] on button "Enregistrer" at bounding box center [539, 146] width 43 height 10
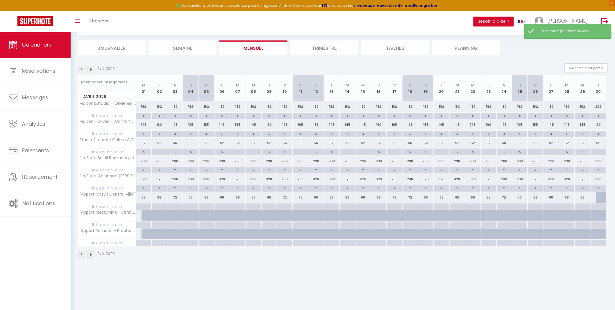
click at [597, 197] on div at bounding box center [604, 197] width 16 height 11
type input "Jeu 30 Avril 2026"
type input "Ven 01 Mai 2026"
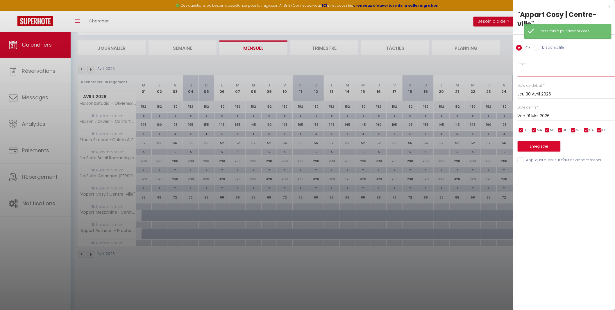
click at [531, 74] on input "Prix" at bounding box center [566, 72] width 97 height 10
type input "68"
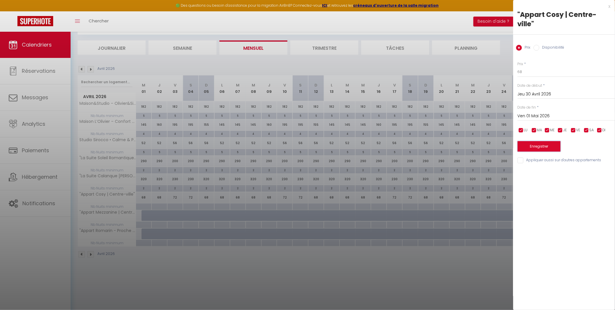
click at [534, 144] on button "Enregistrer" at bounding box center [539, 146] width 43 height 10
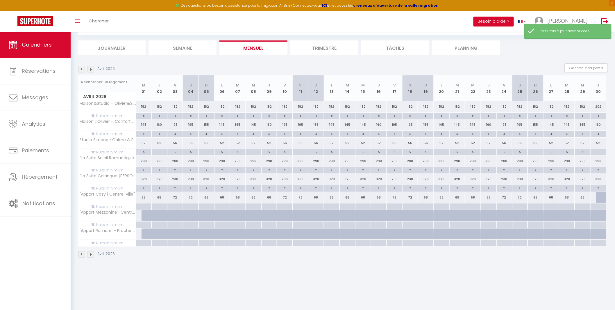
click at [600, 206] on div at bounding box center [598, 206] width 16 height 7
type input "Jeu 30 Avril 2026"
type input "Ven 01 Mai 2026"
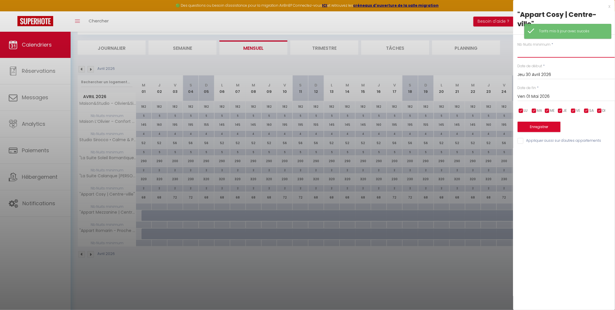
click at [536, 51] on input "text" at bounding box center [566, 52] width 97 height 10
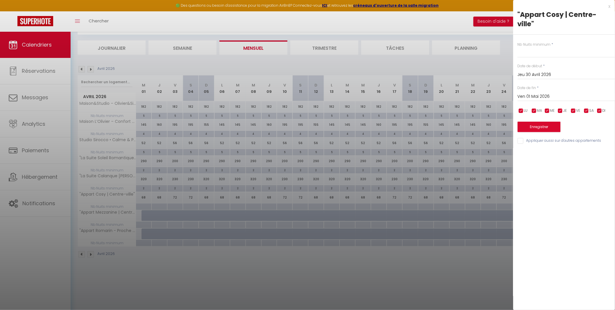
click at [143, 205] on div at bounding box center [307, 155] width 615 height 310
type input "undefined aN undefined NaN"
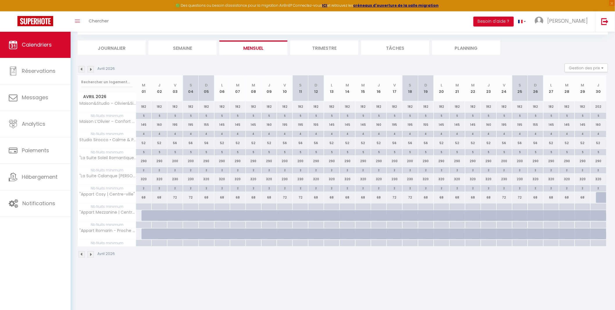
click at [143, 205] on div at bounding box center [144, 206] width 16 height 7
type input "Mer 01 Avril 2026"
type input "Jeu 02 Avril 2026"
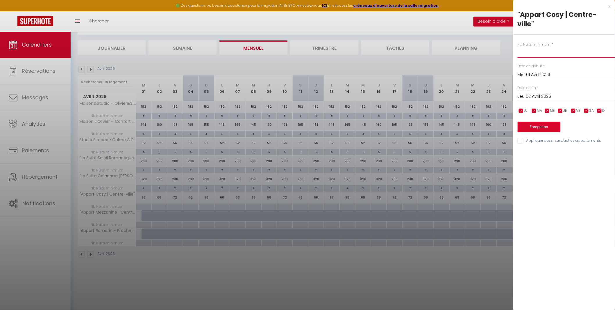
click at [527, 54] on input "text" at bounding box center [566, 52] width 97 height 10
type input "4"
click at [530, 98] on input "Jeu 02 Avril 2026" at bounding box center [566, 97] width 97 height 8
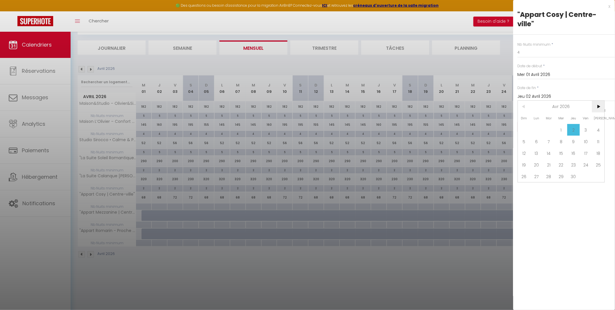
click at [599, 109] on span ">" at bounding box center [598, 107] width 13 height 12
click at [588, 128] on span "1" at bounding box center [586, 130] width 13 height 12
type input "Ven 01 Mai 2026"
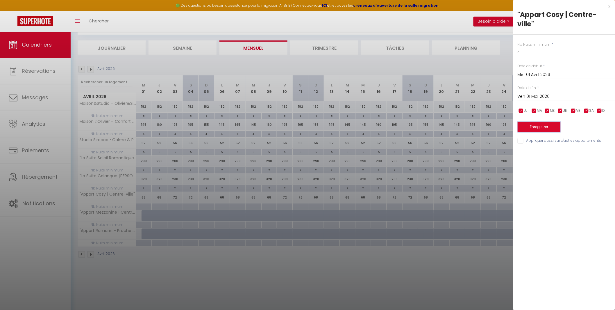
click at [543, 126] on button "Enregistrer" at bounding box center [539, 127] width 43 height 10
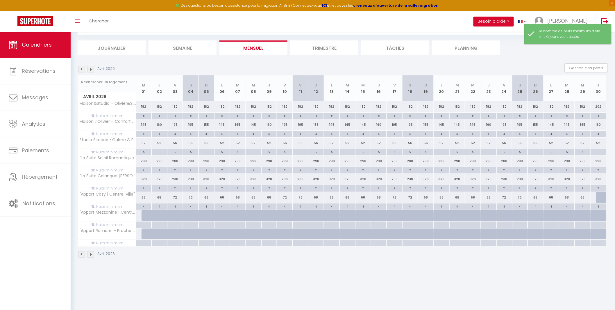
click at [601, 199] on div at bounding box center [604, 197] width 16 height 11
type input "68"
type input "Jeu 30 Avril 2026"
type input "Ven 01 Mai 2026"
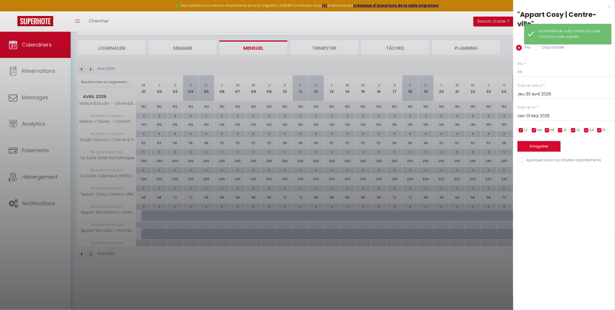
click at [542, 143] on button "Enregistrer" at bounding box center [539, 146] width 43 height 10
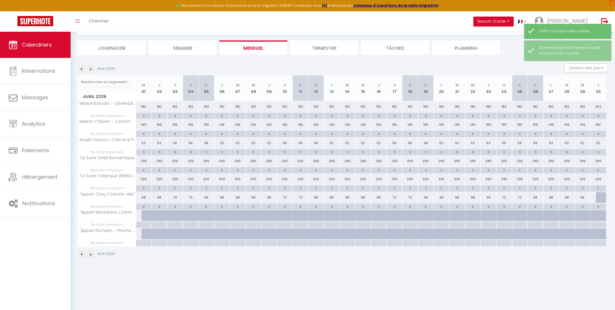
click at [602, 195] on div at bounding box center [604, 197] width 16 height 11
type input "68"
type input "Jeu 30 Avril 2026"
type input "Ven 01 Mai 2026"
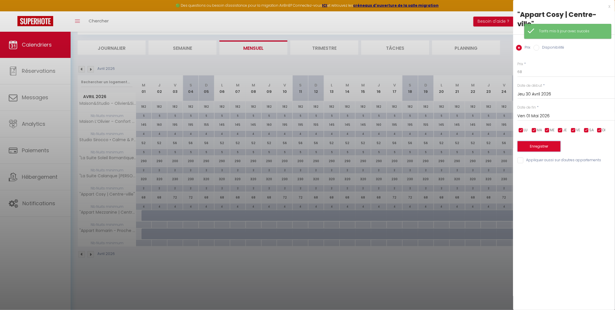
click at [544, 149] on button "Enregistrer" at bounding box center [539, 146] width 43 height 10
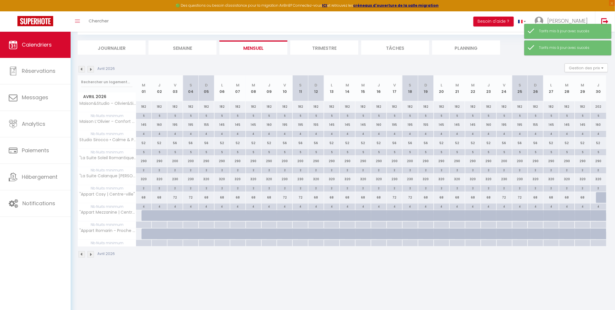
click at [601, 197] on div at bounding box center [604, 197] width 16 height 11
type input "68"
type input "Jeu 30 Avril 2026"
type input "Ven 01 Mai 2026"
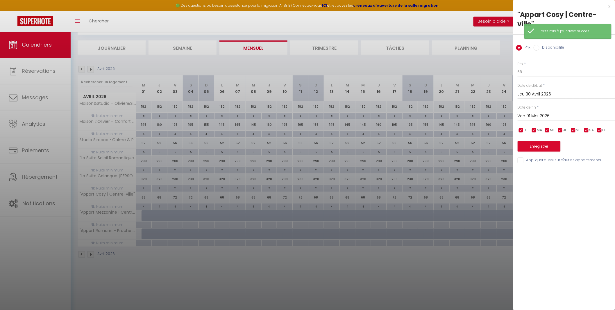
click at [538, 48] on input "Disponibilité" at bounding box center [537, 48] width 6 height 6
radio input "true"
radio input "false"
click at [541, 147] on button "Enregistrer" at bounding box center [539, 147] width 43 height 10
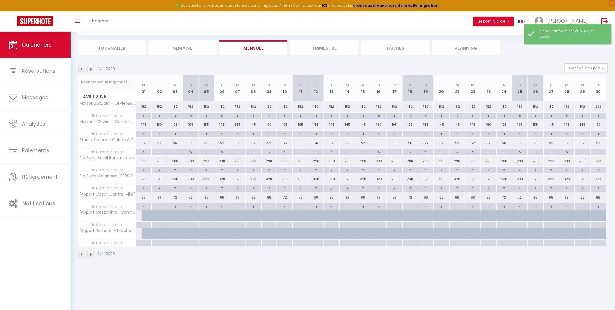
click at [141, 235] on div at bounding box center [144, 233] width 16 height 11
select select "1"
type input "Mer 01 Avril 2026"
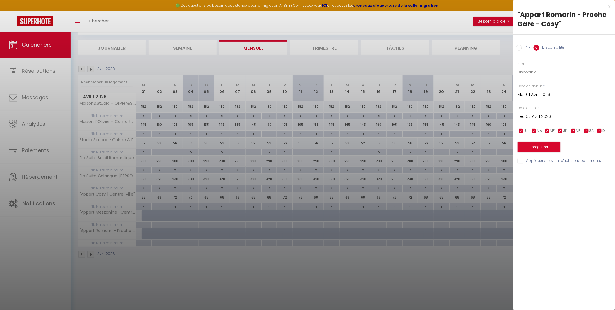
click at [531, 116] on input "Jeu 02 Avril 2026" at bounding box center [566, 117] width 97 height 8
click at [598, 124] on span ">" at bounding box center [598, 127] width 13 height 12
click at [588, 150] on span "1" at bounding box center [586, 150] width 13 height 12
type input "Ven 01 Mai 2026"
click at [536, 147] on button "Enregistrer" at bounding box center [539, 147] width 43 height 10
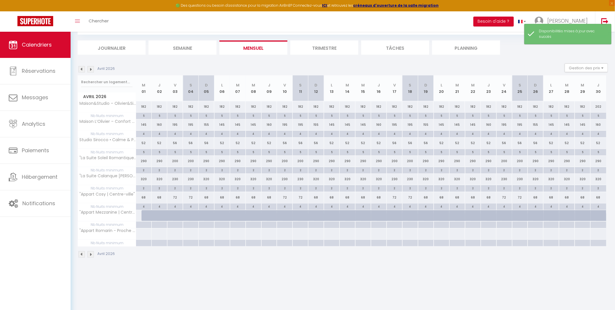
click at [80, 69] on img at bounding box center [81, 69] width 6 height 6
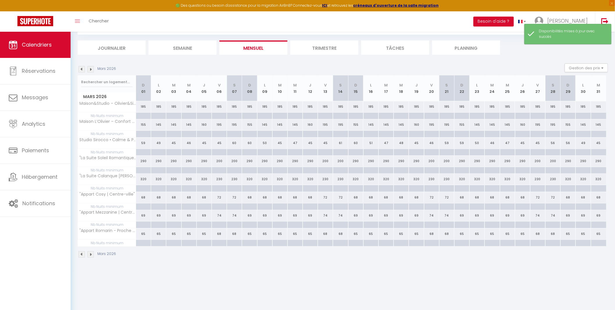
click at [92, 70] on img at bounding box center [91, 69] width 6 height 6
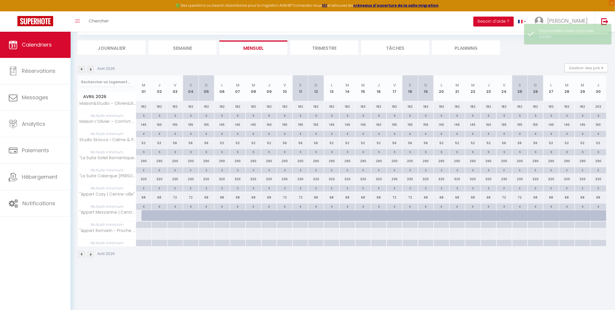
click at [144, 235] on div at bounding box center [144, 233] width 16 height 11
select select "1"
type input "Mer 01 Avril 2026"
type input "Jeu 02 Avril 2026"
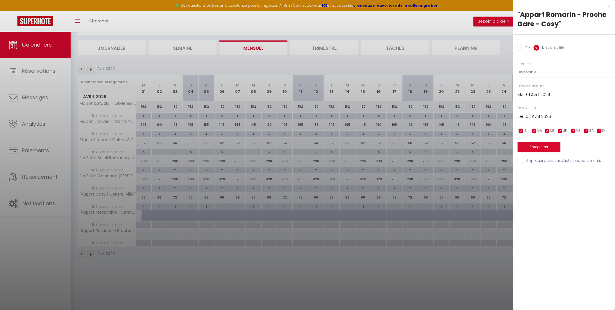
click at [519, 49] on input "Prix" at bounding box center [519, 48] width 6 height 6
radio input "true"
radio input "false"
click at [524, 74] on input "Prix" at bounding box center [566, 72] width 97 height 10
type input "65"
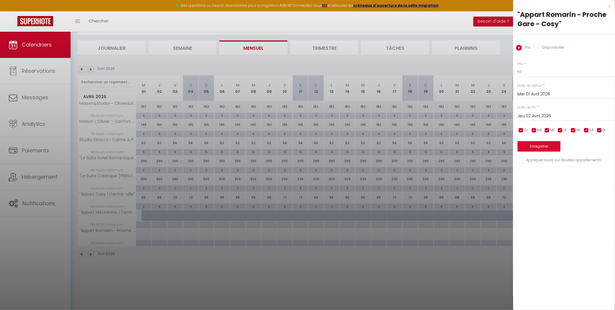
click at [551, 115] on input "Jeu 02 Avril 2026" at bounding box center [566, 116] width 97 height 8
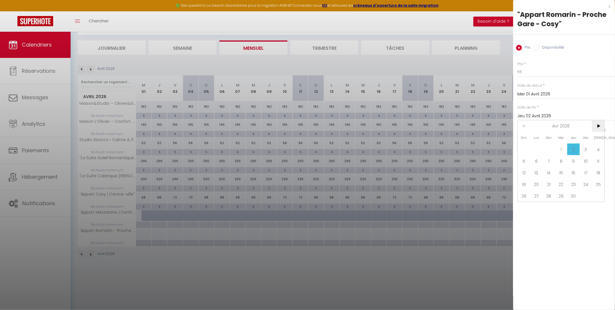
click at [598, 124] on span ">" at bounding box center [598, 126] width 13 height 12
click at [584, 144] on span "1" at bounding box center [586, 149] width 13 height 12
type input "Ven 01 Mai 2026"
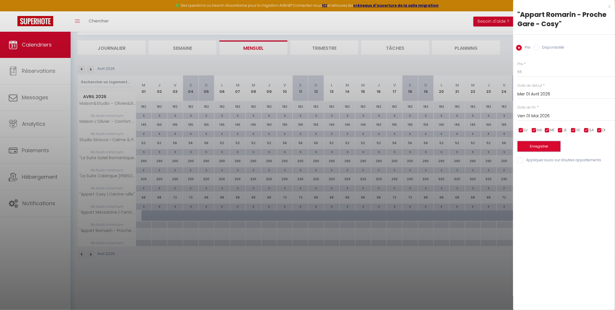
click at [545, 147] on button "Enregistrer" at bounding box center [539, 146] width 43 height 10
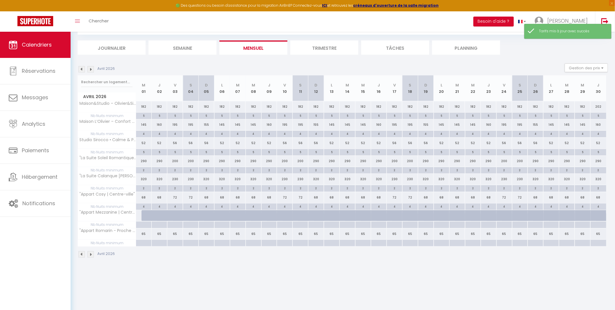
click at [139, 231] on div "65" at bounding box center [144, 233] width 16 height 11
type input "65"
select select "1"
type input "Mer 01 Avril 2026"
type input "Jeu 02 Avril 2026"
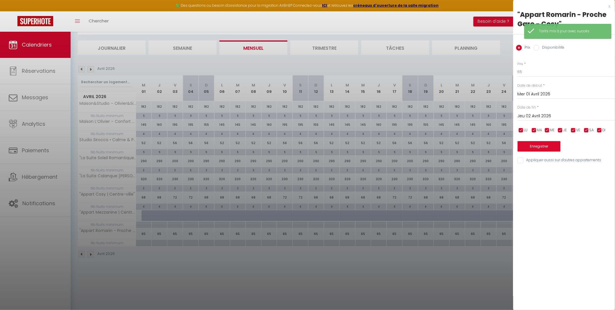
click at [539, 48] on input "Disponibilité" at bounding box center [537, 48] width 6 height 6
radio input "true"
radio input "false"
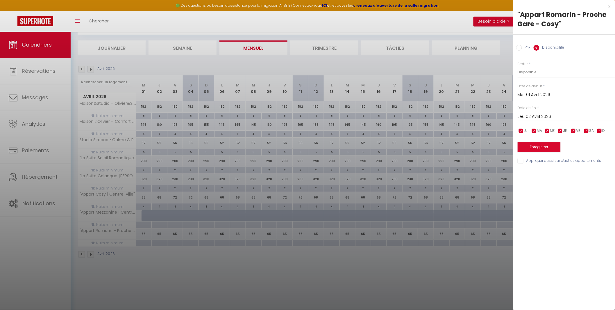
click at [528, 115] on input "Jeu 02 Avril 2026" at bounding box center [566, 117] width 97 height 8
click at [600, 125] on span ">" at bounding box center [598, 127] width 13 height 12
click at [586, 147] on span "1" at bounding box center [586, 150] width 13 height 12
type input "Ven 01 Mai 2026"
click at [523, 47] on label "Prix" at bounding box center [526, 48] width 9 height 6
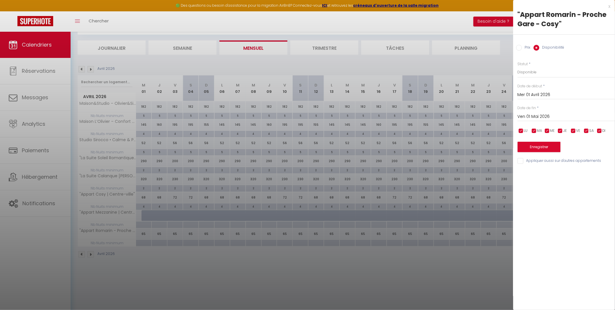
click at [522, 47] on input "Prix" at bounding box center [519, 48] width 6 height 6
radio input "true"
radio input "false"
click at [536, 73] on input "65" at bounding box center [566, 72] width 97 height 10
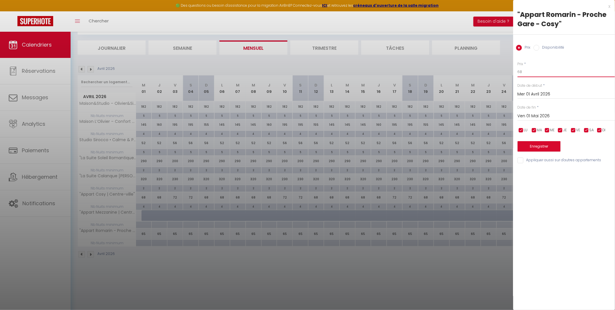
type input "68"
click at [523, 131] on input "checkbox" at bounding box center [521, 130] width 6 height 6
checkbox input "false"
click at [533, 131] on input "checkbox" at bounding box center [534, 130] width 6 height 6
checkbox input "false"
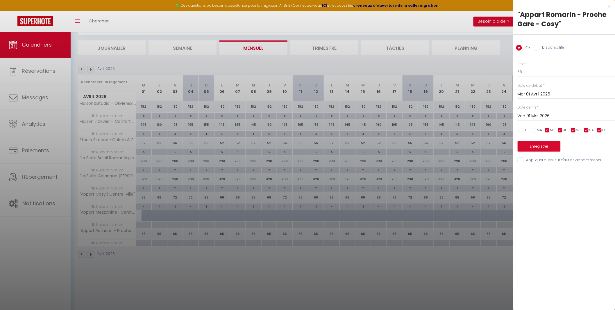
drag, startPoint x: 547, startPoint y: 128, endPoint x: 553, endPoint y: 129, distance: 5.8
click at [548, 128] on input "checkbox" at bounding box center [548, 130] width 6 height 6
checkbox input "false"
click at [562, 131] on input "checkbox" at bounding box center [561, 130] width 6 height 6
checkbox input "false"
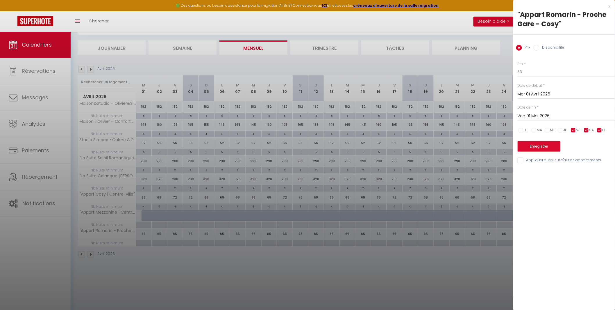
click at [598, 131] on input "checkbox" at bounding box center [600, 130] width 6 height 6
checkbox input "false"
click at [531, 144] on button "Enregistrer" at bounding box center [539, 146] width 43 height 10
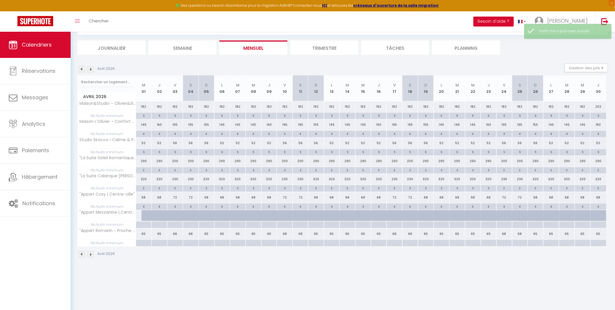
click at [144, 241] on div at bounding box center [144, 243] width 16 height 7
type input "Mer 01 Avril 2026"
type input "Jeu 02 Avril 2026"
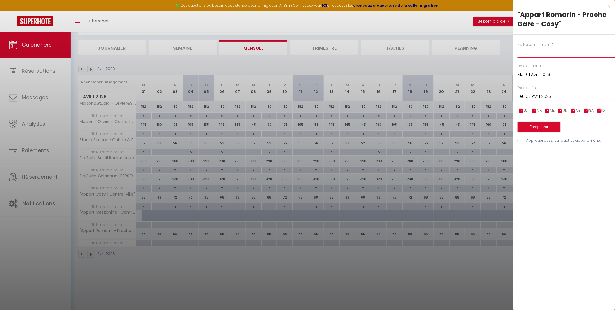
click at [534, 56] on input "text" at bounding box center [566, 52] width 97 height 10
type input "4"
click at [537, 95] on input "Jeu 02 Avril 2026" at bounding box center [566, 97] width 97 height 8
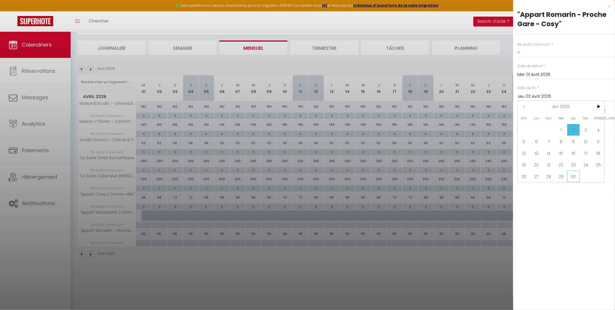
click at [579, 178] on span "30" at bounding box center [573, 176] width 13 height 12
type input "Jeu 30 Avril 2026"
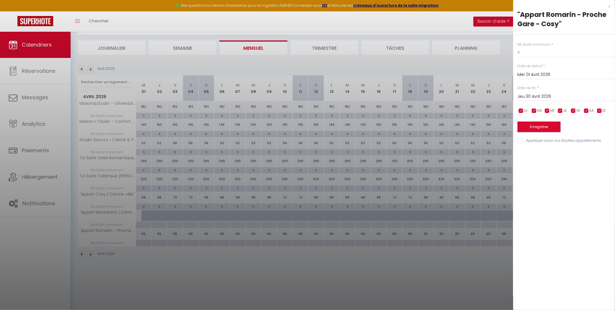
click at [542, 124] on button "Enregistrer" at bounding box center [539, 127] width 43 height 10
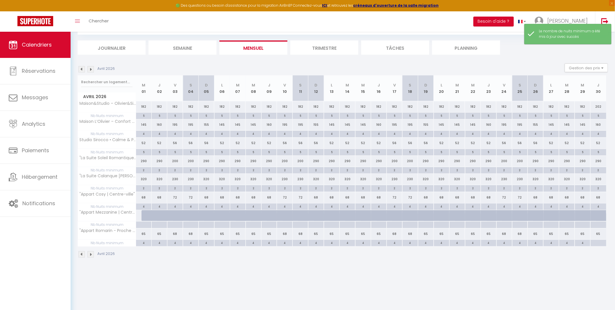
click at [602, 242] on div at bounding box center [598, 243] width 16 height 7
type input "Jeu 30 Avril 2026"
type input "Ven 01 Mai 2026"
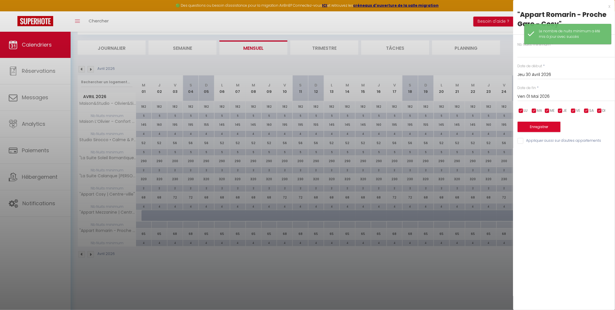
click at [542, 58] on div "Nb Nuits minimum * Date de début * Jeu 30 Avril 2026 < Avr 2026 > Dim Lun Mar M…" at bounding box center [564, 90] width 102 height 110
click at [542, 54] on input "text" at bounding box center [566, 52] width 97 height 10
type input "4"
click at [548, 126] on button "Enregistrer" at bounding box center [539, 127] width 43 height 10
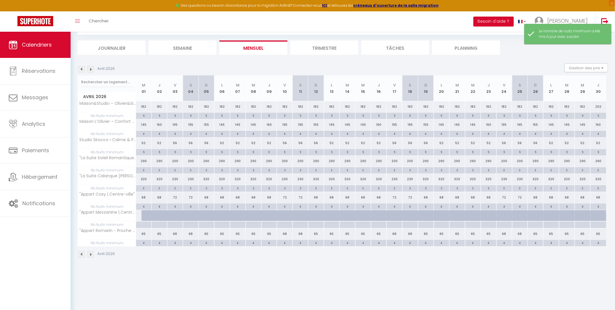
click at [83, 69] on img at bounding box center [81, 69] width 6 height 6
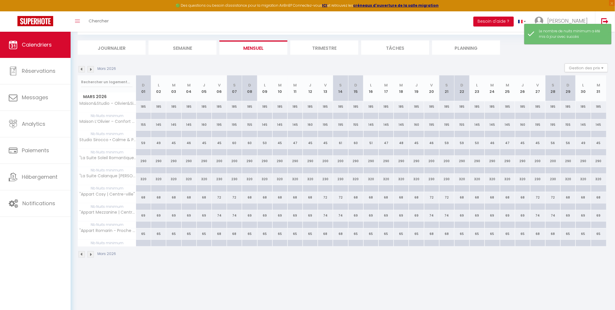
click at [90, 70] on img at bounding box center [91, 69] width 6 height 6
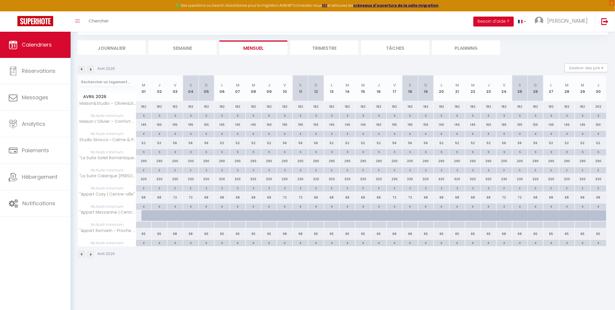
click at [142, 215] on div at bounding box center [150, 215] width 16 height 11
type input "Mer 01 Avril 2026"
type input "Jeu 02 Avril 2026"
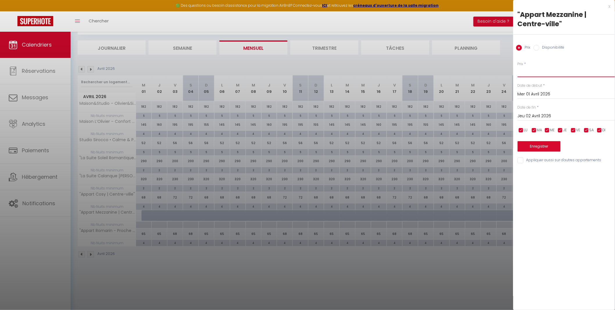
click at [527, 73] on input "Prix" at bounding box center [566, 72] width 97 height 10
type input "69"
click at [538, 116] on input "Jeu 02 Avril 2026" at bounding box center [566, 116] width 97 height 8
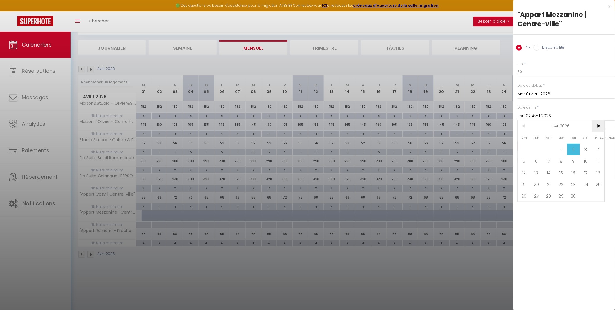
click at [598, 124] on span ">" at bounding box center [598, 126] width 13 height 12
click at [583, 147] on span "1" at bounding box center [586, 149] width 13 height 12
type input "Ven 01 Mai 2026"
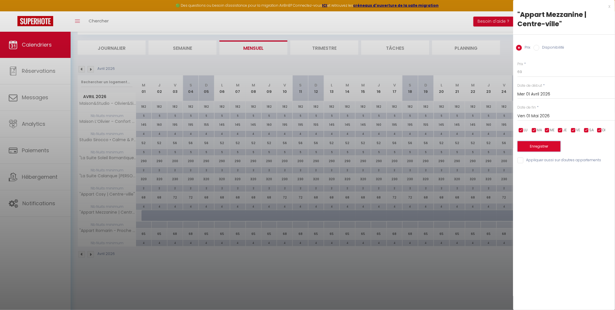
click at [543, 148] on button "Enregistrer" at bounding box center [539, 146] width 43 height 10
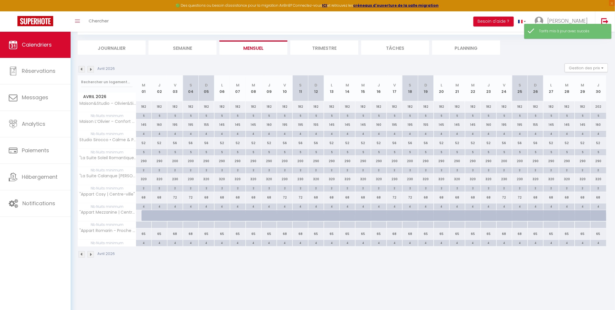
click at [143, 214] on div at bounding box center [150, 215] width 16 height 11
type input "69"
type input "Mer 01 Avril 2026"
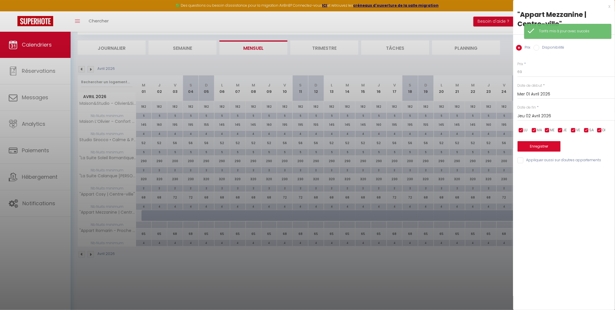
click at [538, 117] on input "Jeu 02 Avril 2026" at bounding box center [566, 116] width 97 height 8
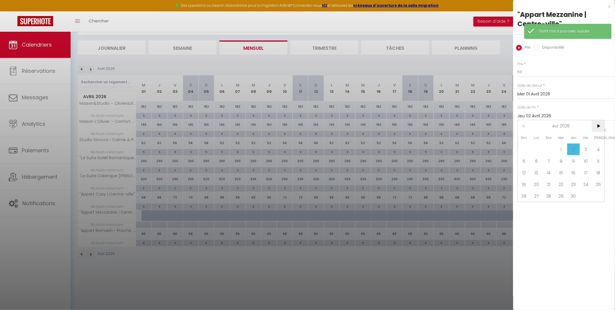
click at [601, 126] on span ">" at bounding box center [598, 126] width 13 height 12
click at [588, 149] on span "1" at bounding box center [586, 149] width 13 height 12
type input "Ven 01 Mai 2026"
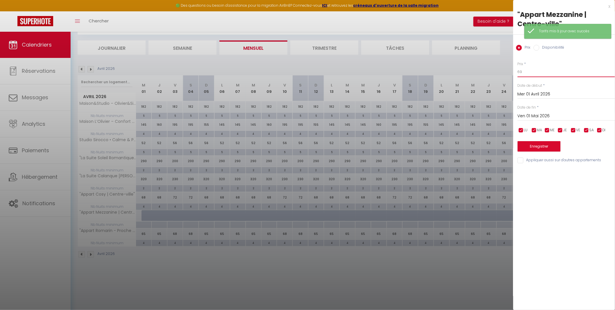
click at [533, 72] on input "69" at bounding box center [566, 72] width 97 height 10
type input "74"
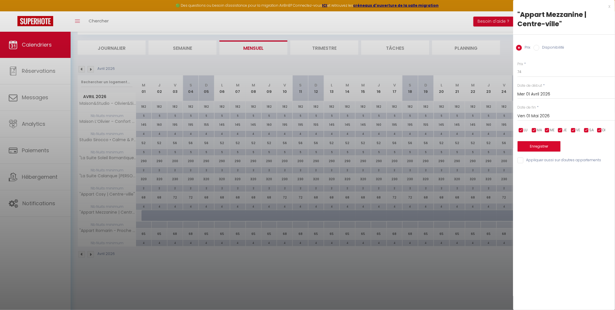
click at [521, 130] on input "checkbox" at bounding box center [521, 130] width 6 height 6
checkbox input "false"
click at [537, 129] on span "MA" at bounding box center [539, 130] width 5 height 6
checkbox input "false"
click at [547, 130] on input "checkbox" at bounding box center [548, 130] width 6 height 6
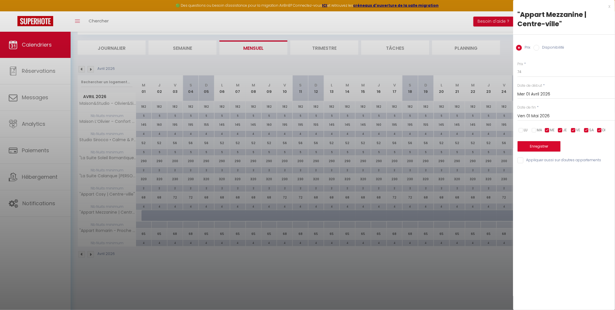
checkbox input "false"
click at [561, 129] on input "checkbox" at bounding box center [561, 130] width 6 height 6
checkbox input "false"
click at [604, 131] on span "DI" at bounding box center [604, 130] width 3 height 6
checkbox input "false"
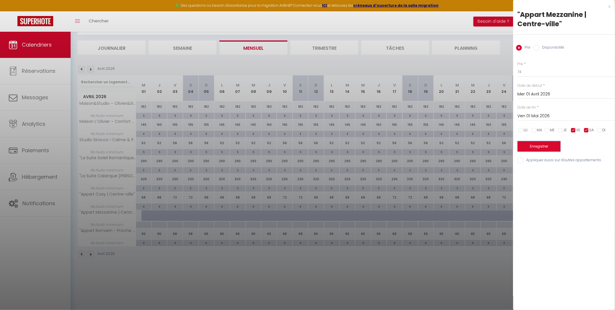
click at [541, 148] on button "Enregistrer" at bounding box center [539, 146] width 43 height 10
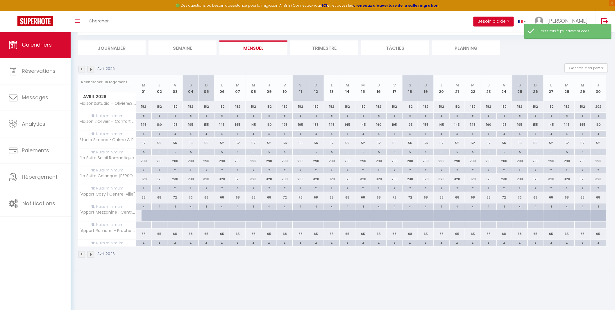
click at [147, 225] on div at bounding box center [144, 224] width 16 height 7
type input "Mer 01 Avril 2026"
type input "Jeu 02 Avril 2026"
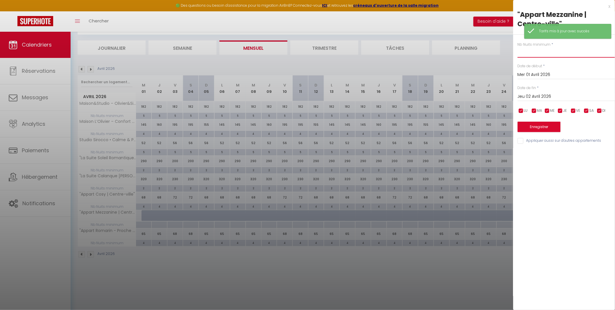
click at [531, 52] on input "text" at bounding box center [566, 52] width 97 height 10
type input "4"
click at [533, 96] on input "Jeu 02 Avril 2026" at bounding box center [566, 97] width 97 height 8
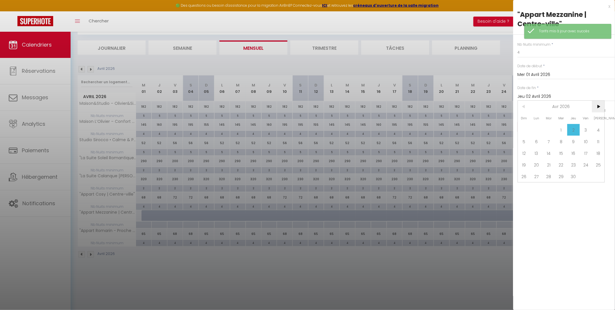
click at [598, 107] on span ">" at bounding box center [598, 107] width 13 height 12
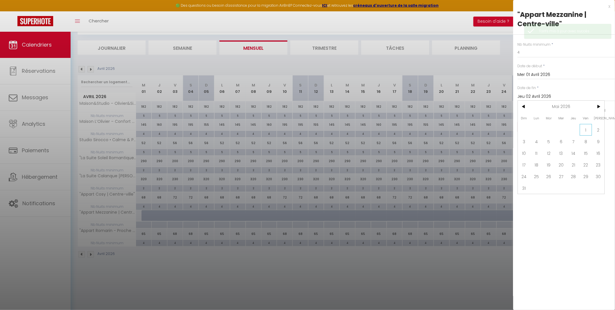
click at [586, 129] on span "1" at bounding box center [586, 130] width 13 height 12
type input "Ven 01 Mai 2026"
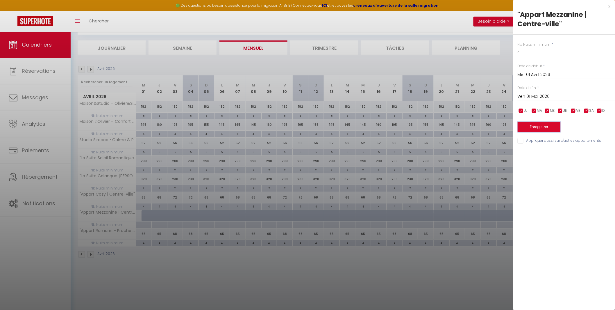
click at [539, 126] on button "Enregistrer" at bounding box center [539, 127] width 43 height 10
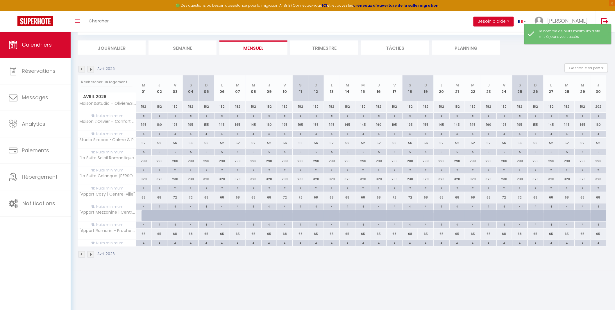
click at [143, 215] on div at bounding box center [150, 215] width 16 height 11
type input "69"
type input "Mer 01 Avril 2026"
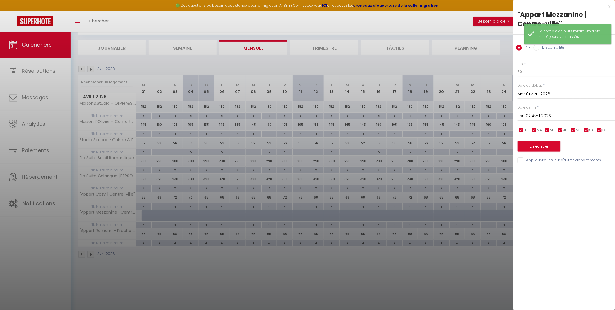
click at [535, 118] on input "Jeu 02 Avril 2026" at bounding box center [566, 116] width 97 height 8
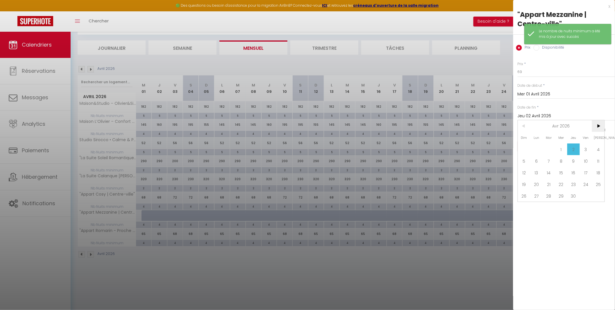
click at [600, 126] on span ">" at bounding box center [598, 126] width 13 height 12
click at [588, 149] on span "1" at bounding box center [586, 149] width 13 height 12
type input "Ven 01 Mai 2026"
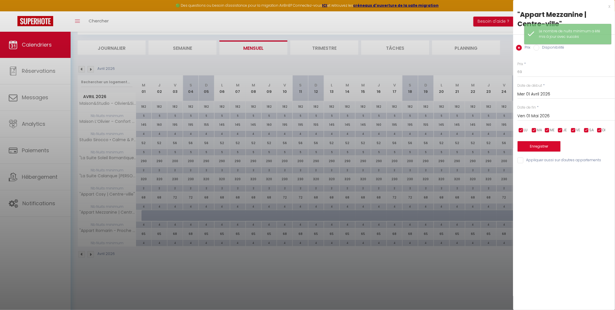
click at [536, 47] on input "Disponibilité" at bounding box center [537, 48] width 6 height 6
radio input "true"
radio input "false"
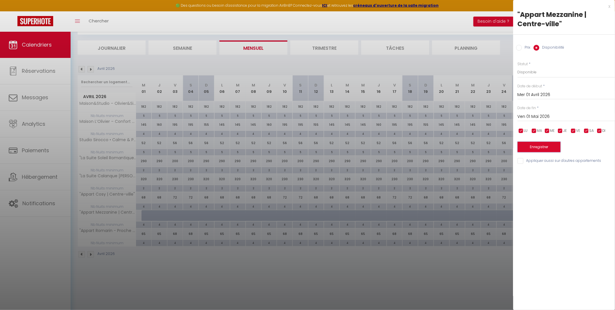
click at [545, 147] on button "Enregistrer" at bounding box center [539, 147] width 43 height 10
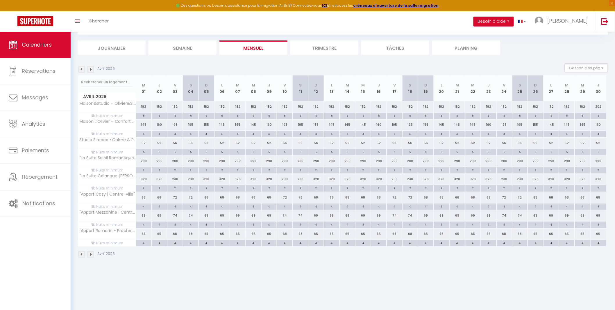
click at [79, 69] on img at bounding box center [81, 69] width 6 height 6
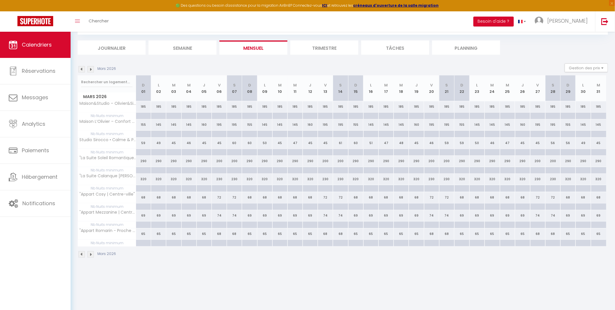
click at [79, 69] on img at bounding box center [81, 69] width 6 height 6
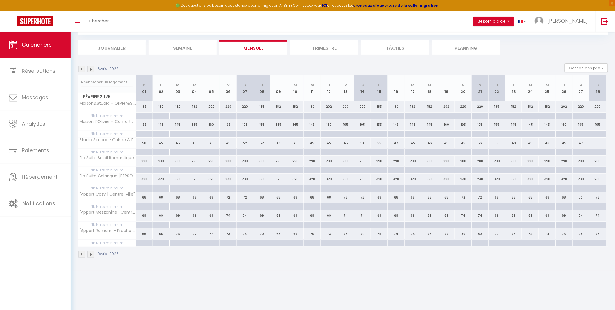
click at [89, 69] on img at bounding box center [91, 69] width 6 height 6
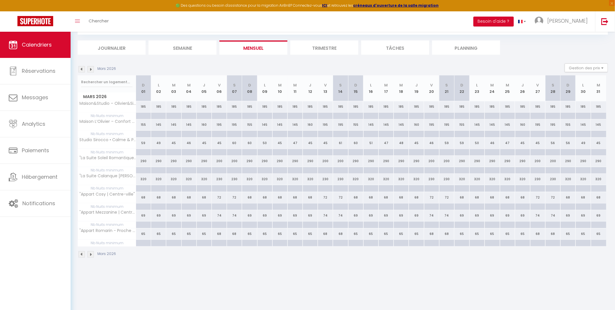
click at [89, 69] on img at bounding box center [91, 69] width 6 height 6
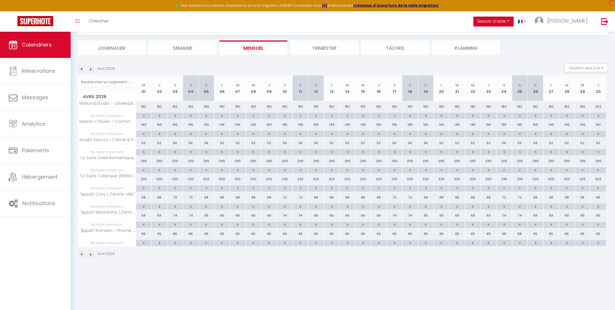
click at [81, 70] on img at bounding box center [81, 69] width 6 height 6
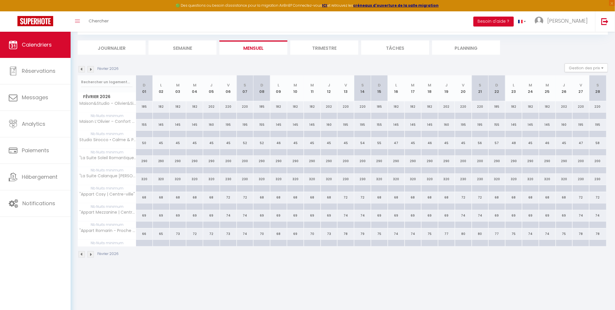
click at [81, 70] on img at bounding box center [81, 69] width 6 height 6
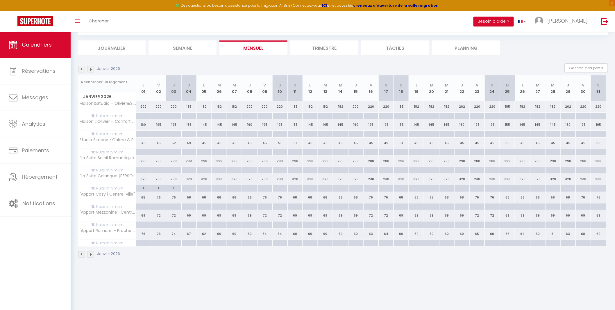
click at [81, 70] on img at bounding box center [81, 69] width 6 height 6
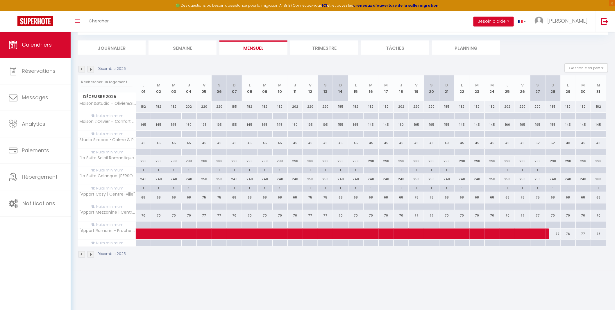
click at [81, 70] on img at bounding box center [81, 69] width 6 height 6
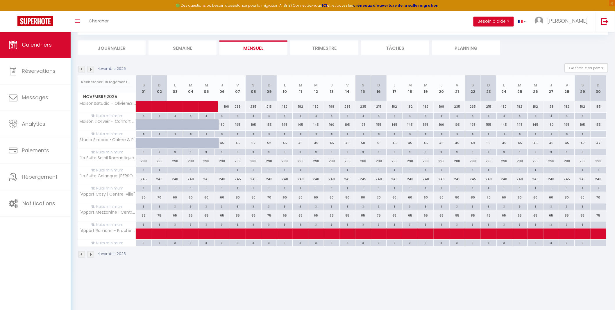
click at [82, 69] on img at bounding box center [81, 69] width 6 height 6
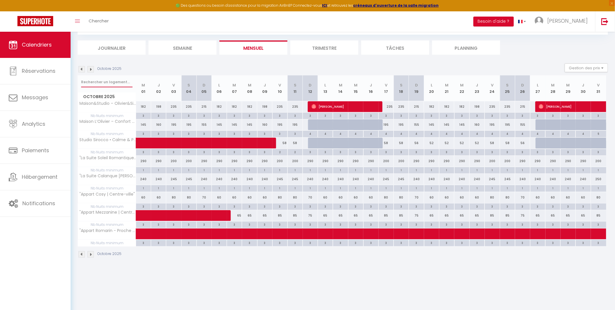
click at [102, 79] on input "text" at bounding box center [106, 82] width 51 height 10
click at [182, 56] on div "CALENDRIERS Filtrer par hébergement [PERSON_NAME] CONCIERGERIE Maison&Studio – …" at bounding box center [343, 135] width 531 height 256
click at [587, 68] on button "Gestion des prix" at bounding box center [586, 67] width 43 height 9
click at [560, 85] on input "Nb Nuits minimum" at bounding box center [582, 86] width 52 height 6
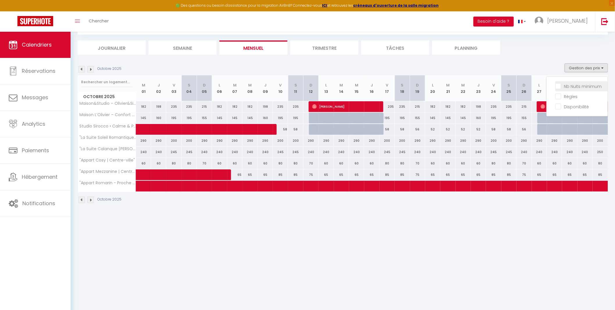
click at [559, 88] on input "Nb Nuits minimum" at bounding box center [582, 86] width 52 height 6
checkbox input "true"
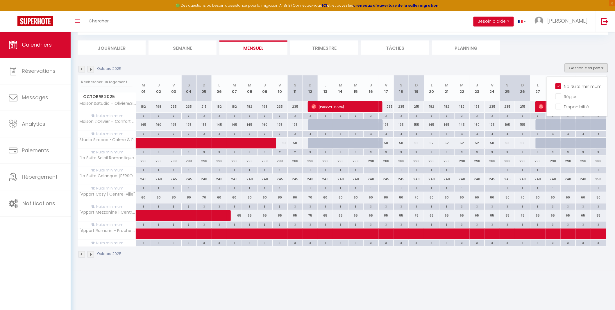
click at [214, 269] on div "CALENDRIERS Filtrer par hébergement [PERSON_NAME] CONCIERGERIE Maison&Studio – …" at bounding box center [343, 135] width 545 height 270
click at [81, 69] on img at bounding box center [81, 69] width 6 height 6
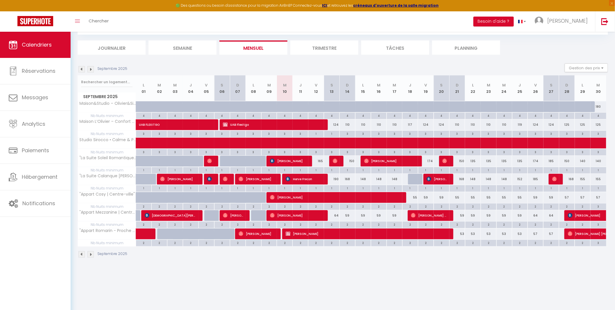
click at [106, 68] on p "Septembre 2025" at bounding box center [112, 69] width 30 height 6
click at [110, 252] on p "Septembre 2025" at bounding box center [112, 254] width 30 height 6
click at [94, 231] on span ""Appart Romarin - Proche Gare - Cosy"" at bounding box center [123, 228] width 83 height 7
drag, startPoint x: 94, startPoint y: 231, endPoint x: 103, endPoint y: 149, distance: 82.3
click at [103, 149] on tbody "Maison&Studio – Olivier&Sirocco 182 182 182 198 235 235 215 182 182 182 198" at bounding box center [342, 173] width 529 height 145
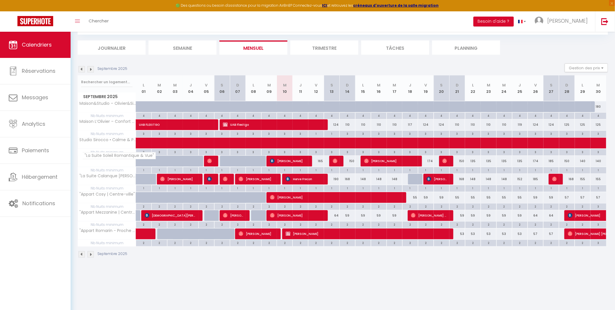
click at [101, 155] on span ""La Suite Soleil Romantique & Vue"" at bounding box center [119, 155] width 74 height 7
click at [103, 109] on th "Maison&Studio – Olivier&Sirocco" at bounding box center [107, 106] width 58 height 11
click at [118, 97] on span "Septembre 2025" at bounding box center [107, 96] width 58 height 8
click at [109, 96] on span "Septembre 2025" at bounding box center [107, 96] width 58 height 8
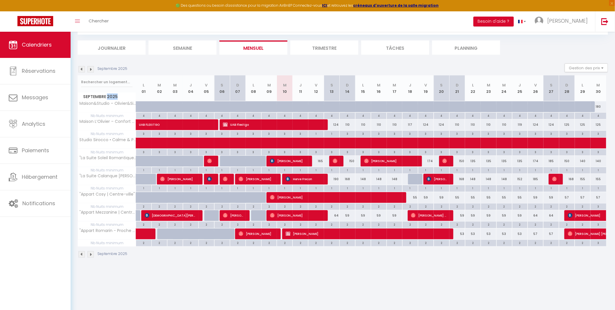
click at [109, 96] on span "Septembre 2025" at bounding box center [107, 96] width 58 height 8
drag, startPoint x: 109, startPoint y: 96, endPoint x: 579, endPoint y: 64, distance: 471.5
click at [579, 64] on button "Gestion des prix" at bounding box center [586, 67] width 43 height 9
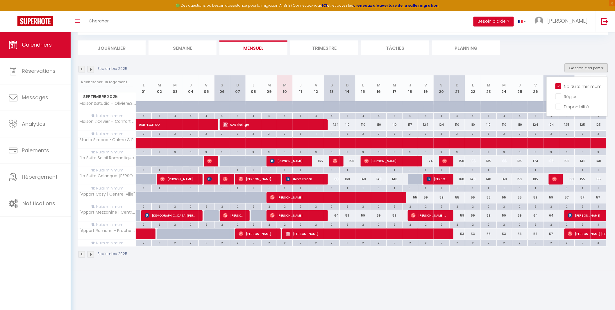
click at [520, 47] on ul "Journalier [GEOGRAPHIC_DATA] Mensuel Trimestre Tâches Planning" at bounding box center [343, 47] width 531 height 14
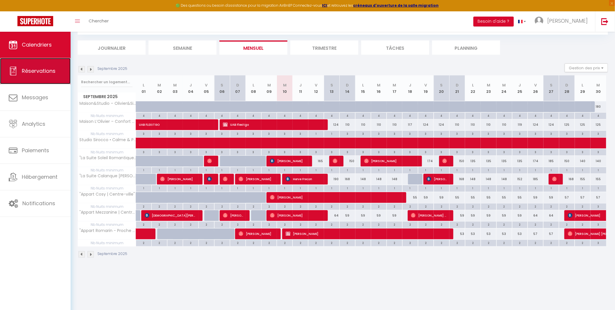
click at [39, 67] on span "Réservations" at bounding box center [39, 70] width 34 height 7
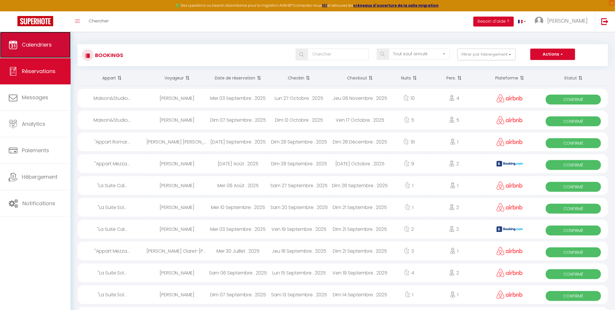
click at [39, 44] on span "Calendriers" at bounding box center [37, 44] width 30 height 7
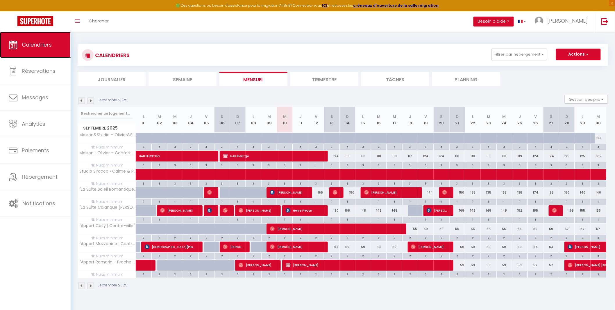
click at [39, 44] on span "Calendriers" at bounding box center [37, 44] width 30 height 7
click at [112, 57] on h3 "CALENDRIERS" at bounding box center [112, 55] width 36 height 13
click at [530, 55] on button "Filtrer par hébergement" at bounding box center [520, 55] width 56 height 12
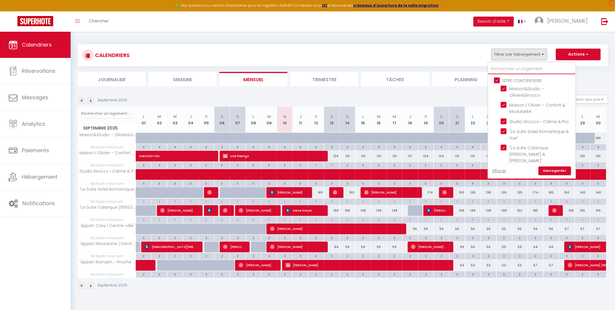
click at [534, 70] on input "text" at bounding box center [531, 69] width 87 height 10
click at [544, 52] on button "Filtrer par hébergement" at bounding box center [520, 55] width 56 height 12
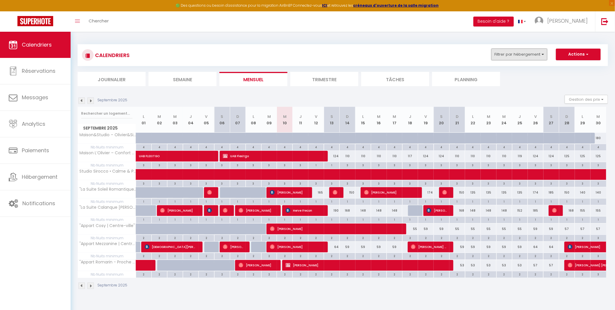
click at [544, 52] on button "Filtrer par hébergement" at bounding box center [520, 55] width 56 height 12
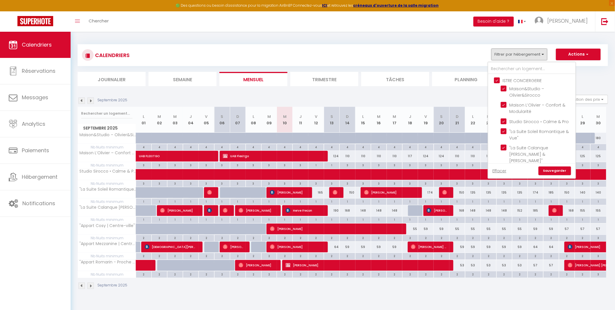
click at [544, 52] on button "Filtrer par hébergement" at bounding box center [520, 55] width 56 height 12
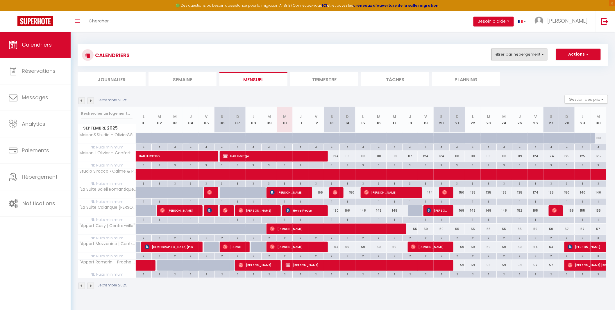
click at [544, 52] on button "Filtrer par hébergement" at bounding box center [520, 55] width 56 height 12
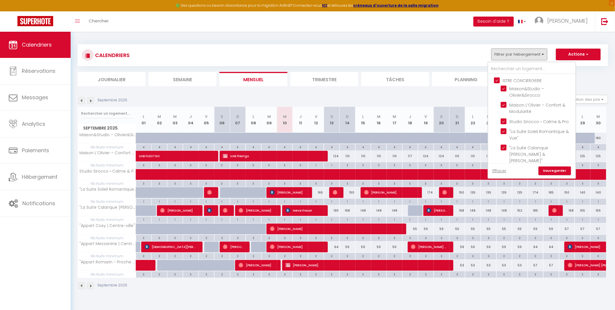
click at [544, 52] on button "Filtrer par hébergement" at bounding box center [520, 55] width 56 height 12
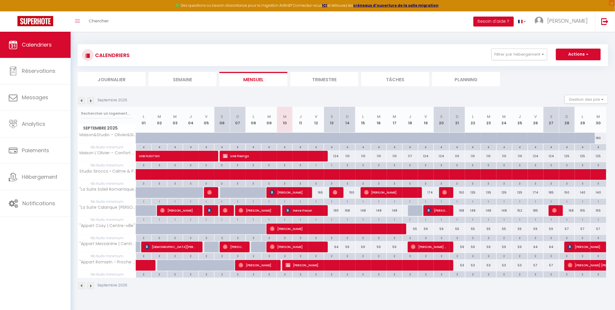
click at [471, 62] on div "CALENDRIERS Filtrer par hébergement [PERSON_NAME] CONCIERGERIE Maison&Studio – …" at bounding box center [343, 55] width 531 height 22
click at [569, 23] on link "[PERSON_NAME]" at bounding box center [563, 21] width 65 height 20
click at [567, 39] on link "Paramètres" at bounding box center [572, 40] width 43 height 10
select select "fr"
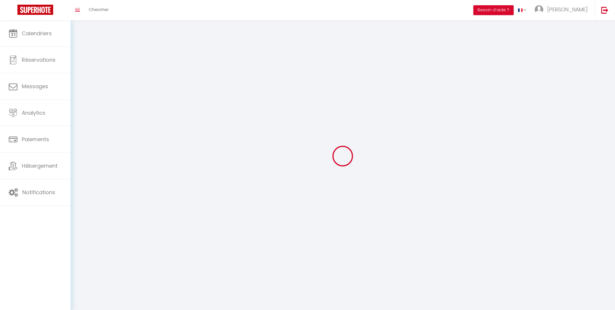
type input "[PERSON_NAME]"
type input "STREF"
type input "0660511004"
type input "[STREET_ADDRESS]"
type input "13800"
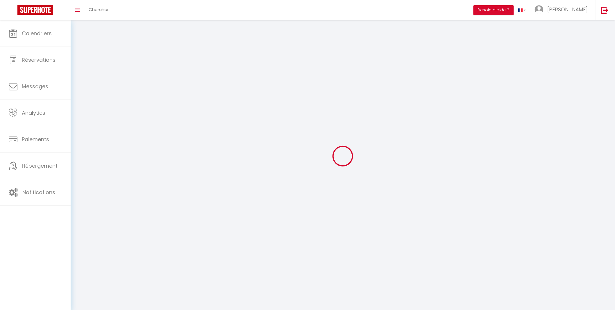
type input "ISTRES"
type input "b7oSf4b3IPv8x3l1ttt02eDkT"
type input "VZpkIcZLpcVlDwQpH11u1we2R"
select select "1"
select select "28"
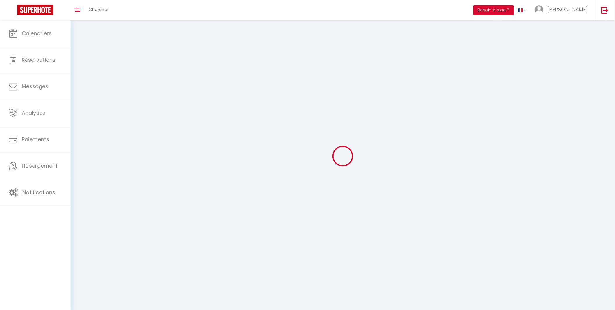
select select "fr"
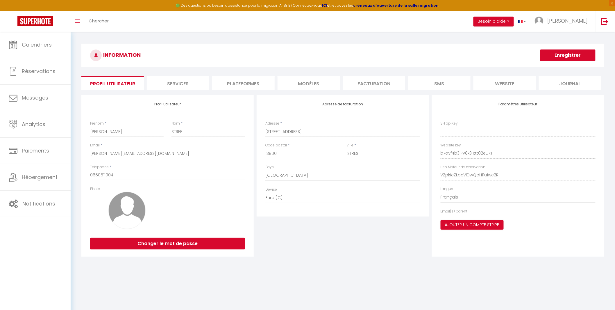
type input "b7oSf4b3IPv8x3l1ttt02eDkT"
type input "VZpkIcZLpcVlDwQpH11u1we2R"
type input "[URL][DOMAIN_NAME]"
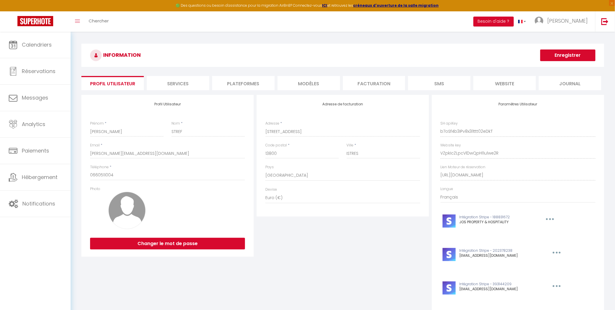
click at [573, 83] on li "Journal" at bounding box center [570, 83] width 63 height 14
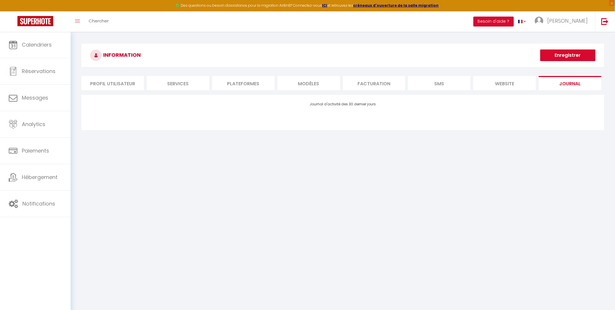
click at [125, 82] on li "Profil Utilisateur" at bounding box center [112, 83] width 63 height 14
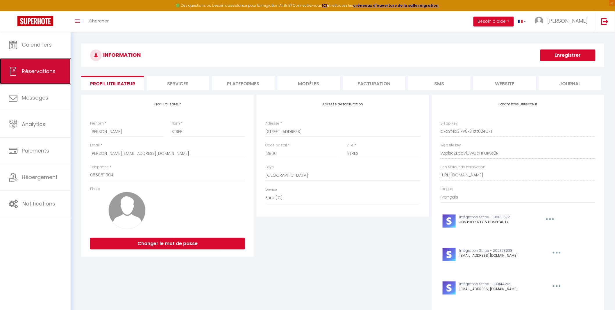
click at [31, 72] on span "Réservations" at bounding box center [39, 70] width 34 height 7
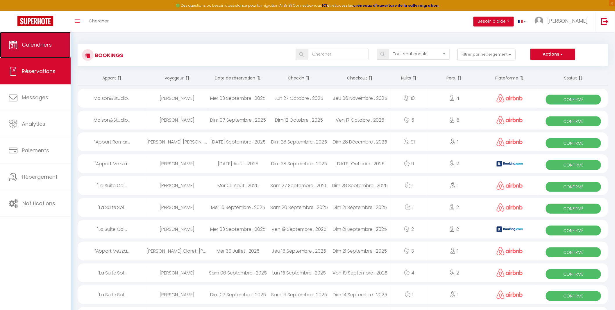
click at [35, 47] on span "Calendriers" at bounding box center [37, 44] width 30 height 7
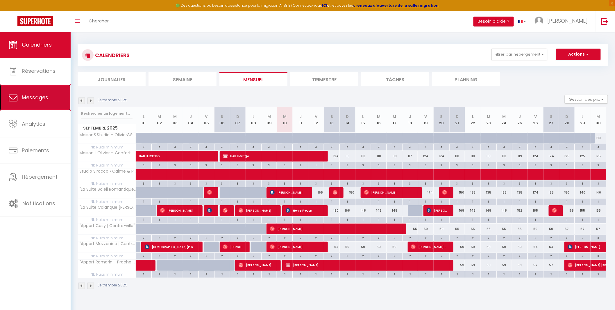
click at [43, 93] on link "Messages" at bounding box center [35, 97] width 71 height 26
select select "message"
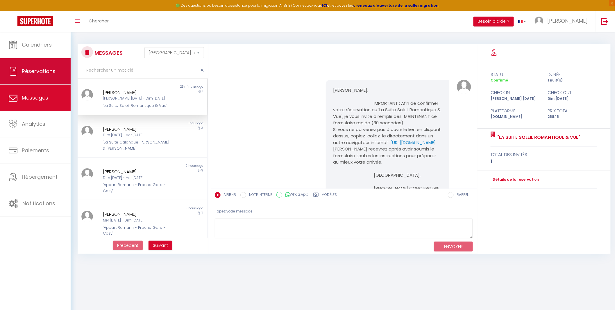
scroll to position [434, 0]
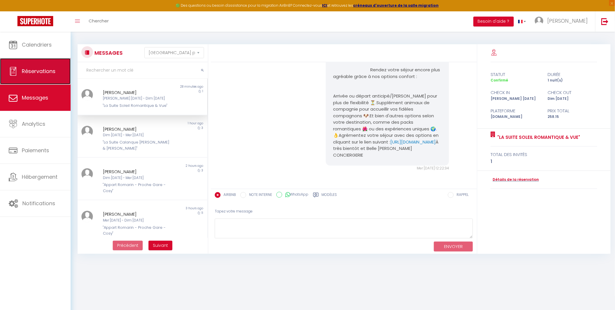
click at [36, 70] on span "Réservations" at bounding box center [39, 70] width 34 height 7
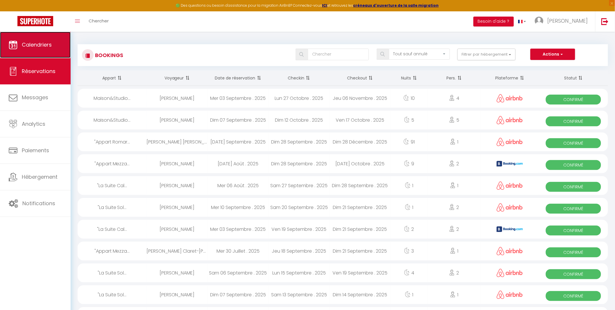
click at [41, 47] on span "Calendriers" at bounding box center [37, 44] width 30 height 7
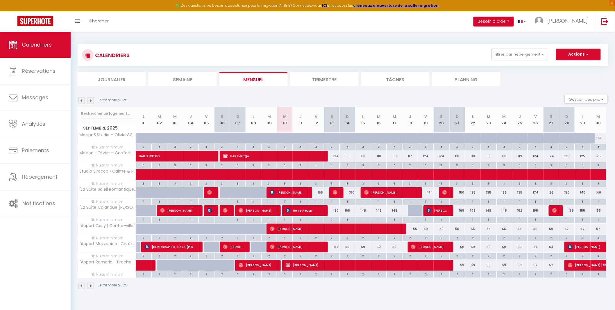
click at [514, 21] on button "Besoin d'aide ?" at bounding box center [494, 22] width 40 height 10
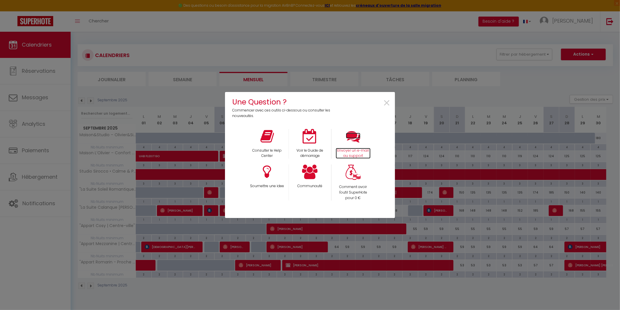
click at [350, 142] on icon at bounding box center [353, 136] width 15 height 15
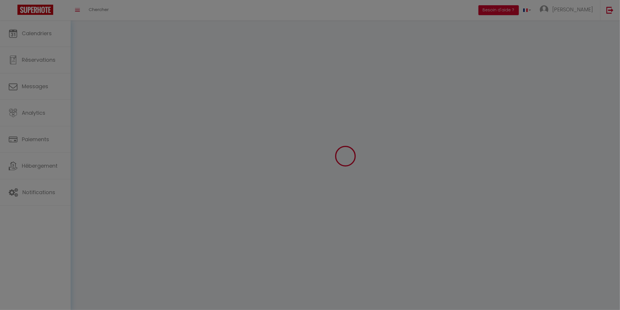
type input "[PERSON_NAME]"
type input "STREF"
type input "0660511004"
type input "[STREET_ADDRESS]"
type input "13800"
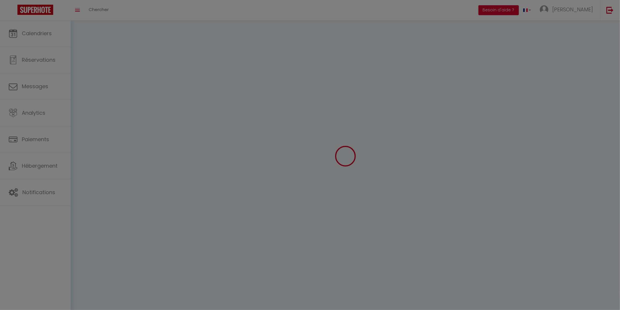
type input "ISTRES"
type input "b7oSf4b3IPv8x3l1ttt02eDkT"
type input "VZpkIcZLpcVlDwQpH11u1we2R"
type input "b7oSf4b3IPv8x3l1ttt02eDkT"
type input "VZpkIcZLpcVlDwQpH11u1we2R"
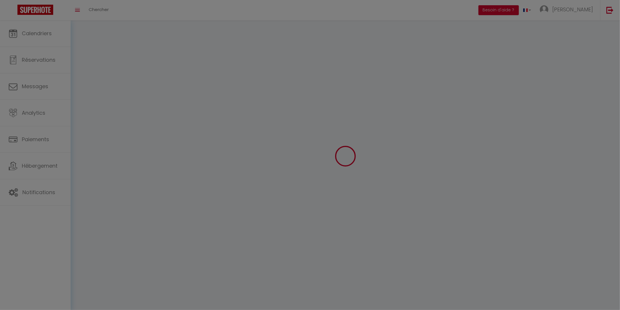
type input "[URL][DOMAIN_NAME]"
select select "28"
select select "fr"
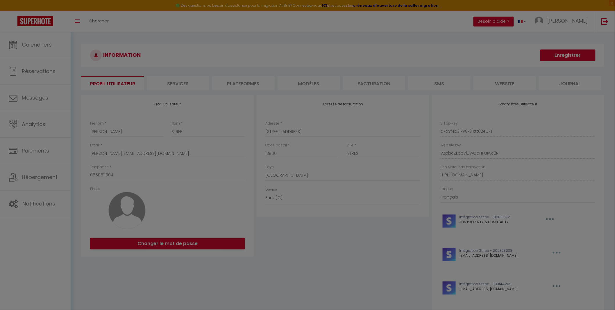
click at [103, 67] on div at bounding box center [307, 155] width 615 height 310
click at [217, 55] on div at bounding box center [307, 155] width 615 height 310
click at [40, 109] on div at bounding box center [307, 155] width 615 height 310
click at [40, 105] on div at bounding box center [307, 155] width 615 height 310
click at [44, 51] on div at bounding box center [307, 155] width 615 height 310
